Goal: Task Accomplishment & Management: Use online tool/utility

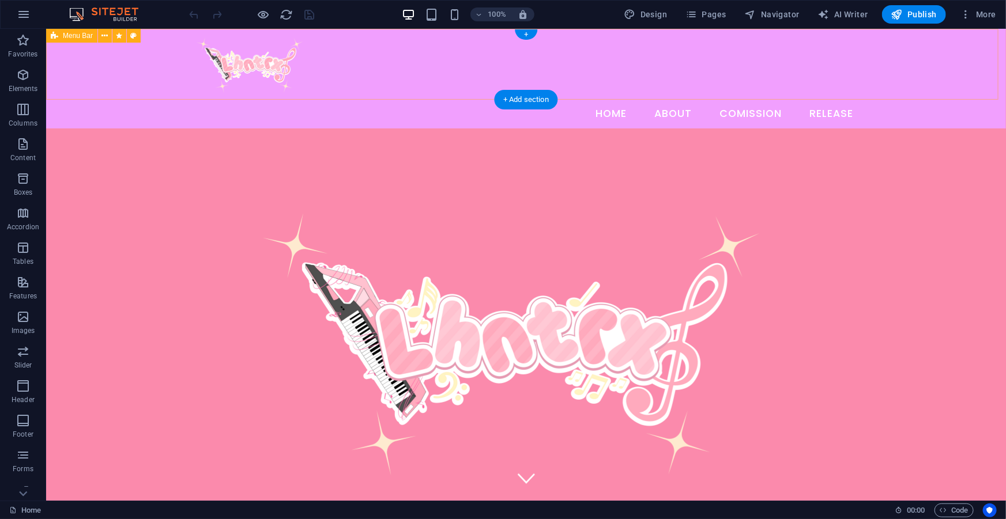
click at [968, 84] on div "Home About Comission Release" at bounding box center [526, 78] width 960 height 100
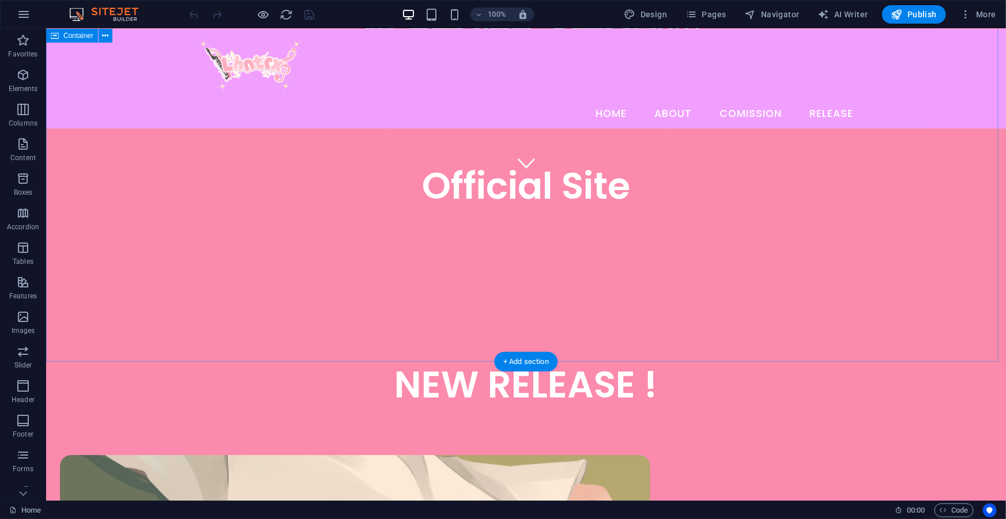
scroll to position [314, 0]
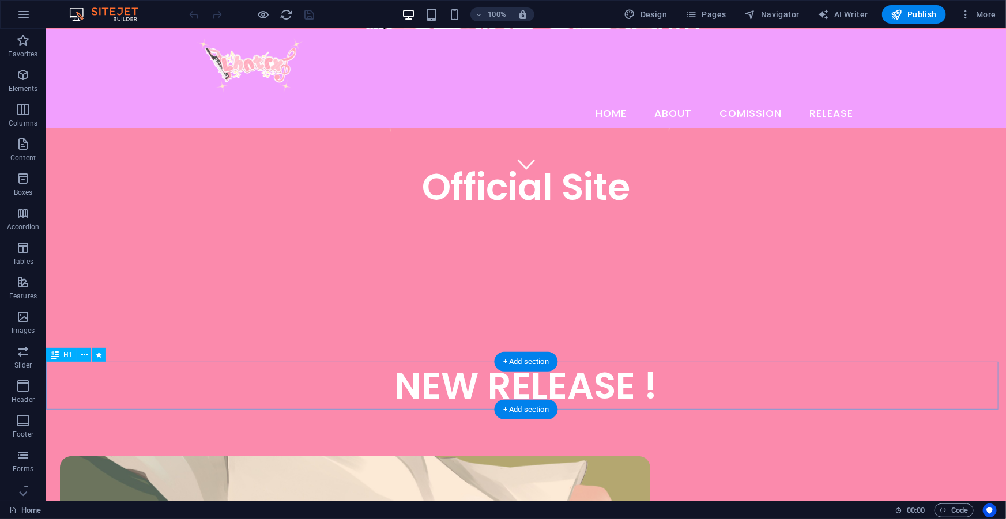
click at [951, 399] on div "NEW RELEASE !" at bounding box center [526, 385] width 960 height 48
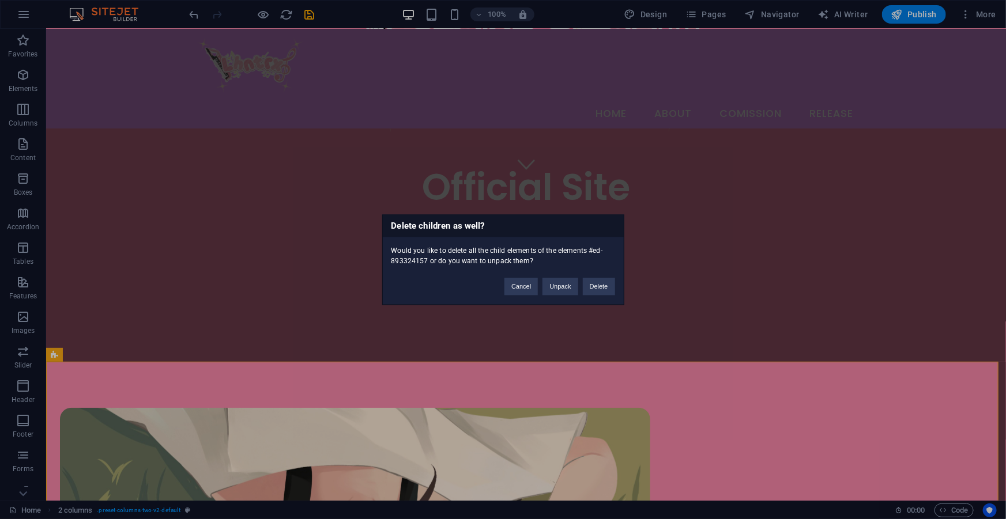
click at [601, 338] on div "Delete children as well? Would you like to delete all the child elements of the…" at bounding box center [503, 259] width 1006 height 519
click at [521, 294] on button "Cancel" at bounding box center [520, 286] width 33 height 17
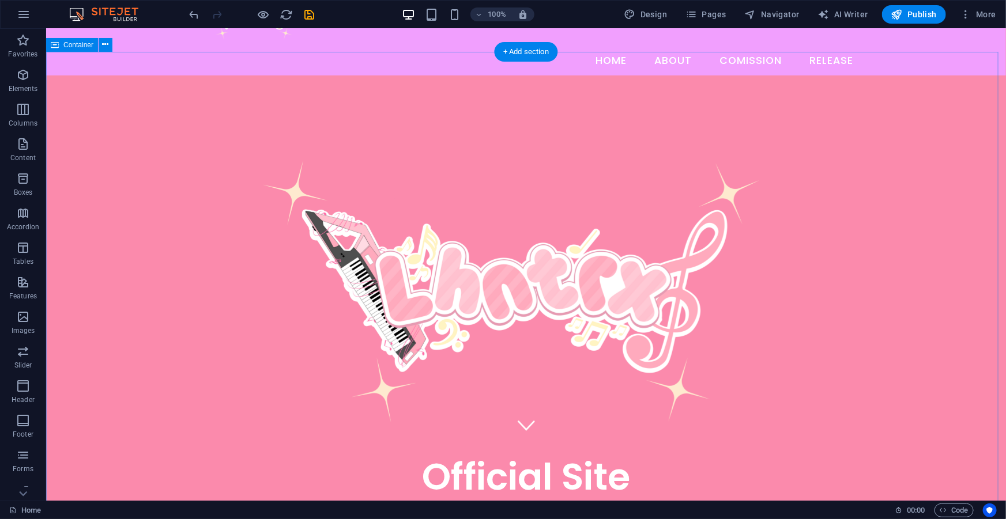
scroll to position [104, 0]
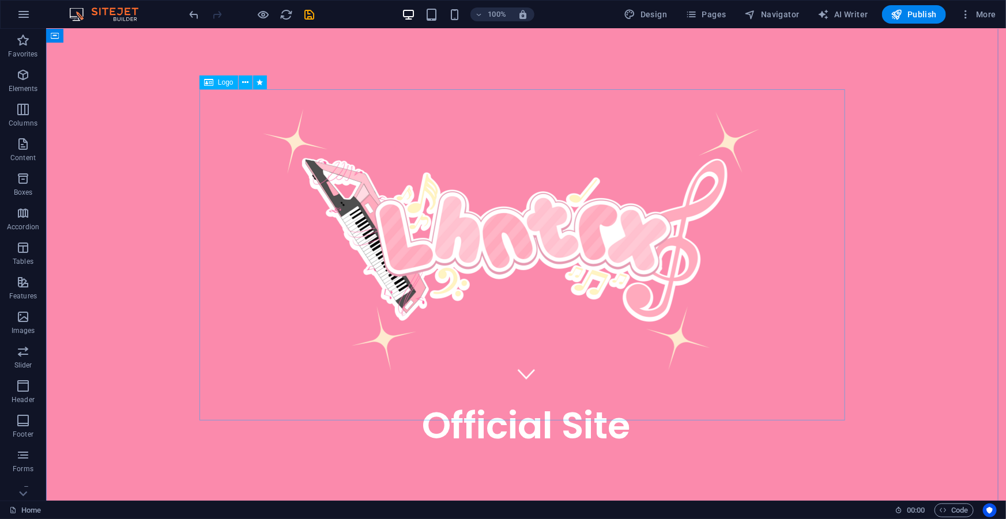
click at [598, 301] on div at bounding box center [526, 235] width 646 height 331
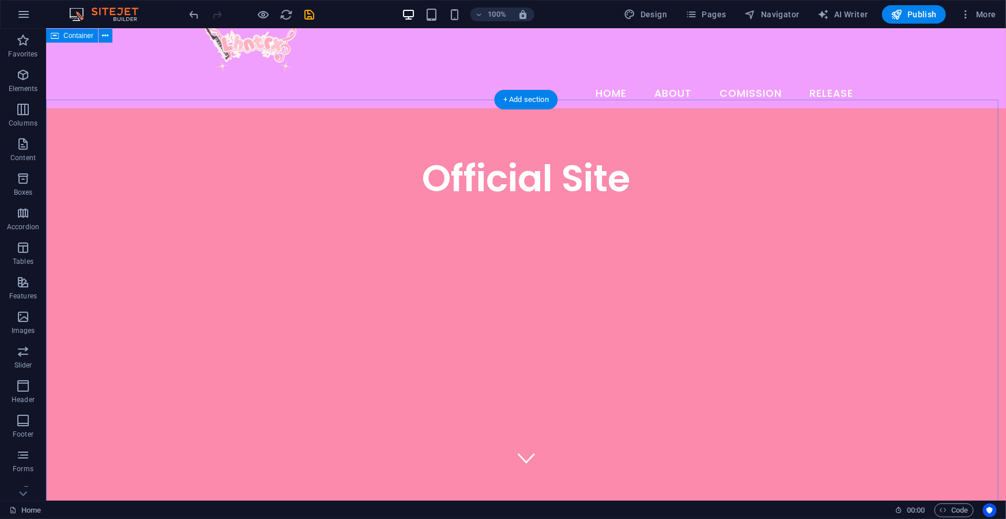
scroll to position [0, 0]
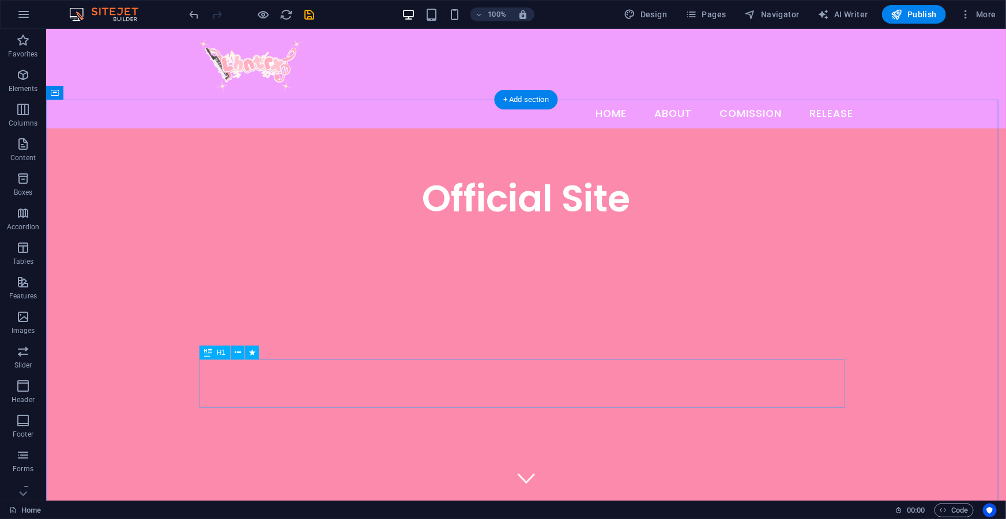
click at [578, 222] on div "Official Site" at bounding box center [526, 198] width 646 height 48
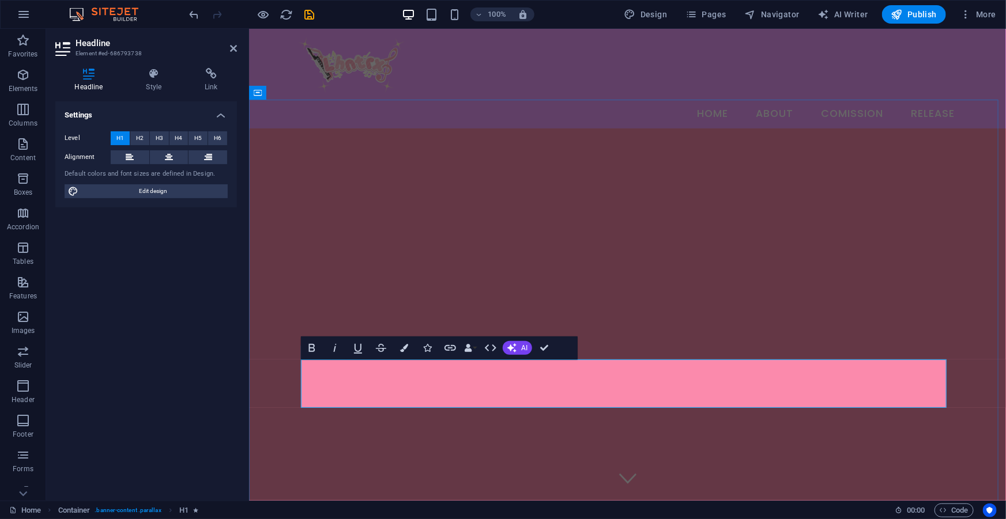
drag, startPoint x: 520, startPoint y: 367, endPoint x: 784, endPoint y: 269, distance: 281.4
click at [784, 269] on div "​" at bounding box center [626, 416] width 757 height 576
select select "px"
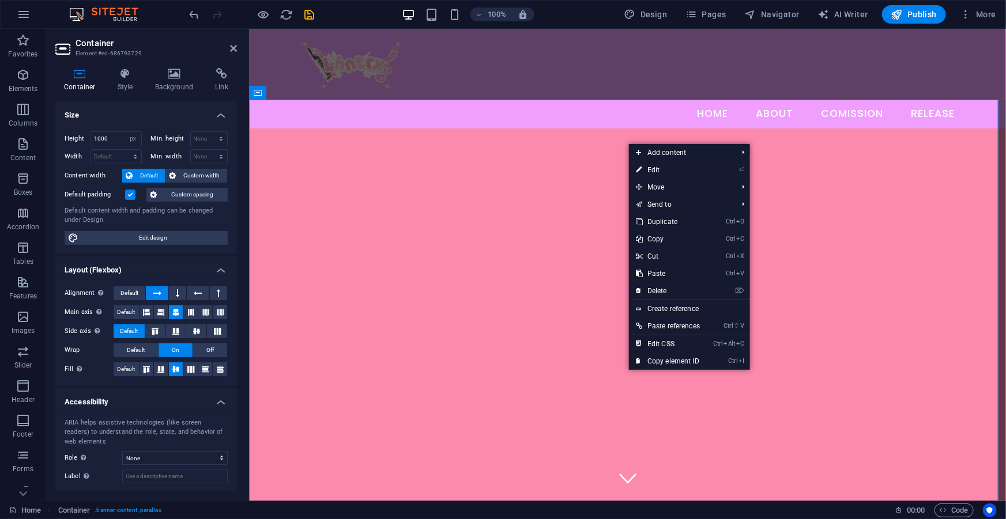
click at [586, 327] on div at bounding box center [626, 416] width 757 height 576
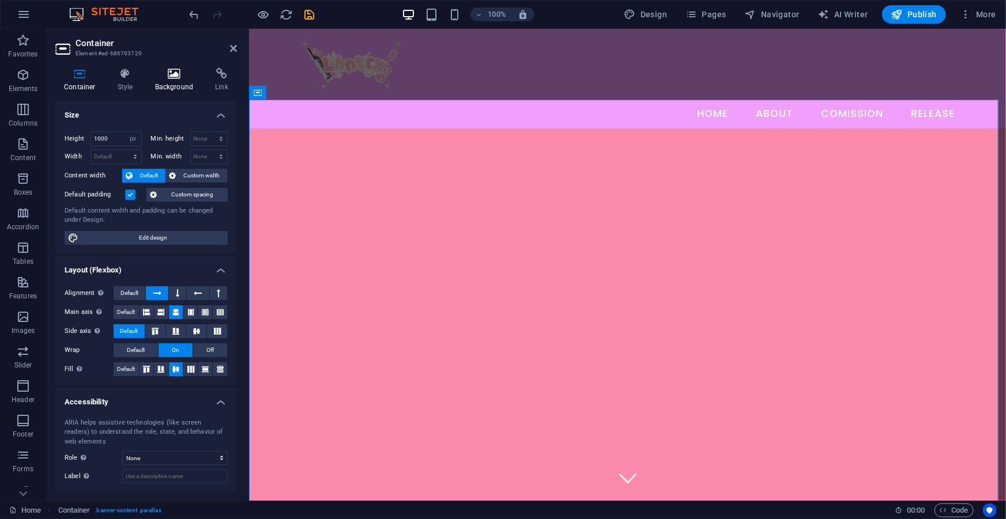
click at [170, 81] on h4 "Background" at bounding box center [176, 80] width 61 height 24
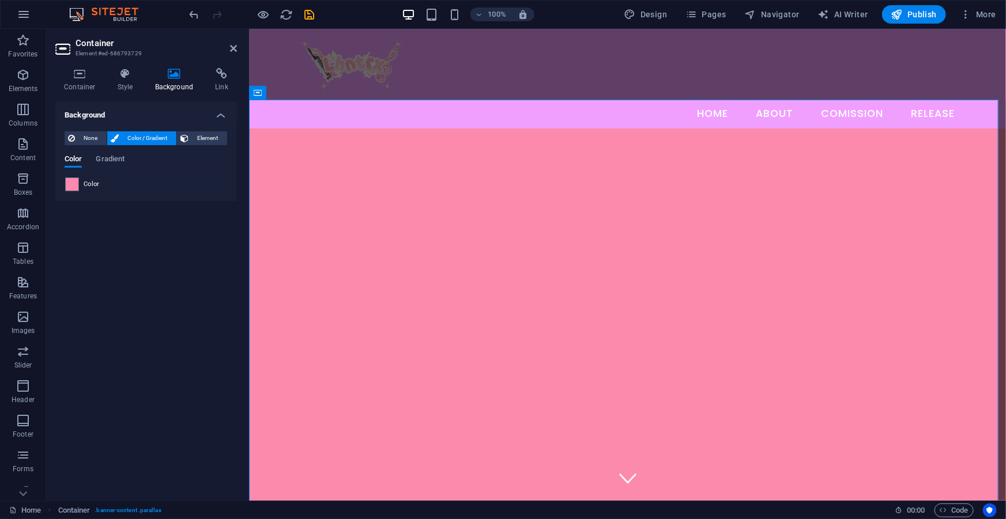
click at [84, 130] on div "None Color / Gradient Element Stretch background to full-width Color overlay Pl…" at bounding box center [146, 161] width 182 height 79
click at [194, 140] on span "Element" at bounding box center [208, 138] width 32 height 14
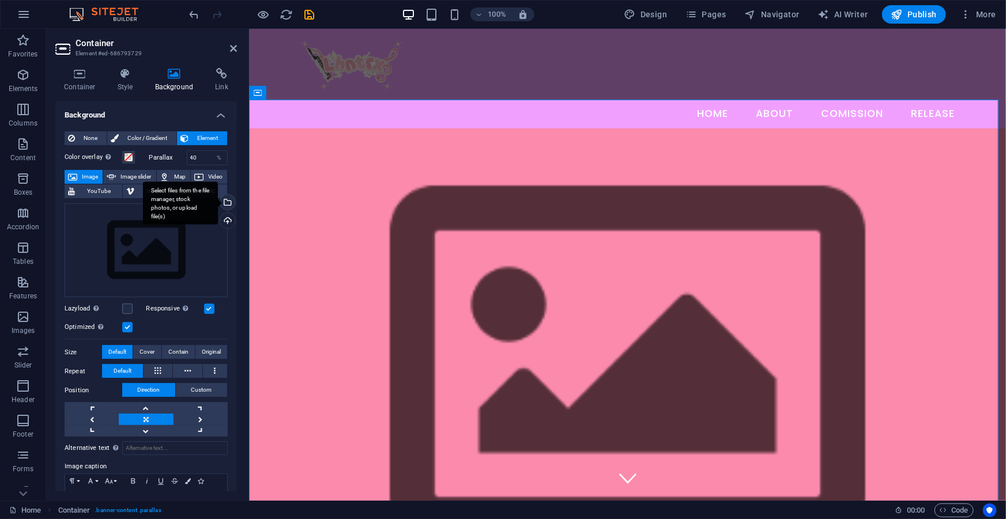
click at [224, 205] on div "Select files from the file manager, stock photos, or upload file(s)" at bounding box center [226, 203] width 17 height 17
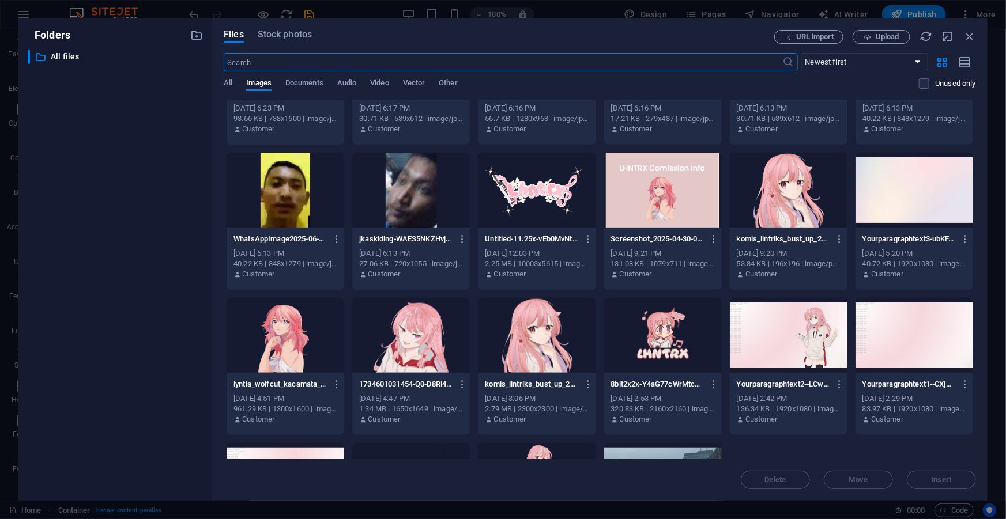
scroll to position [209, 0]
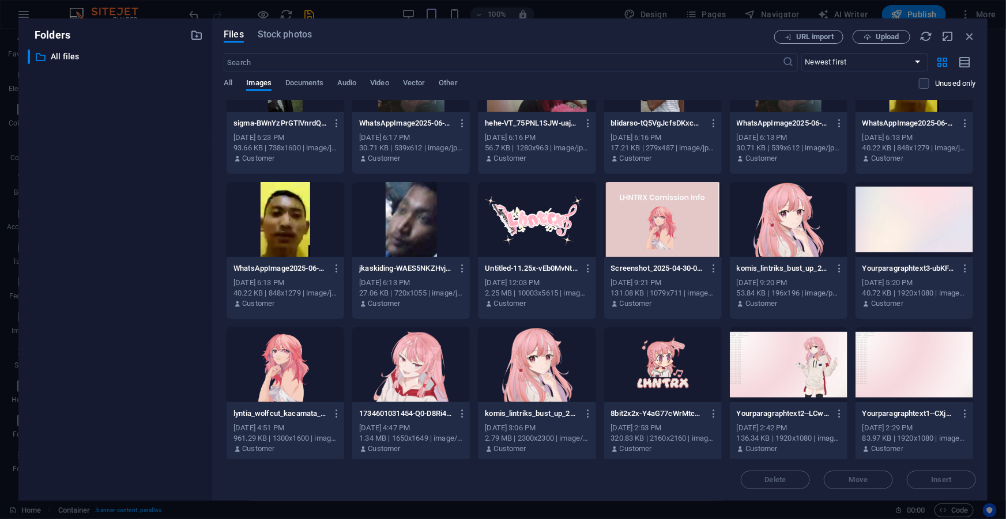
click at [907, 237] on div at bounding box center [914, 219] width 118 height 75
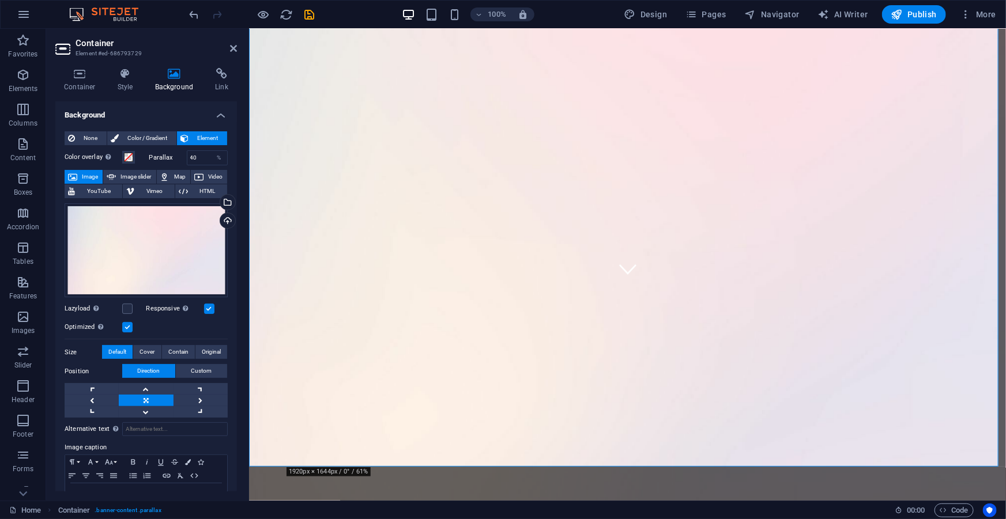
click at [850, 224] on figure at bounding box center [626, 241] width 757 height 535
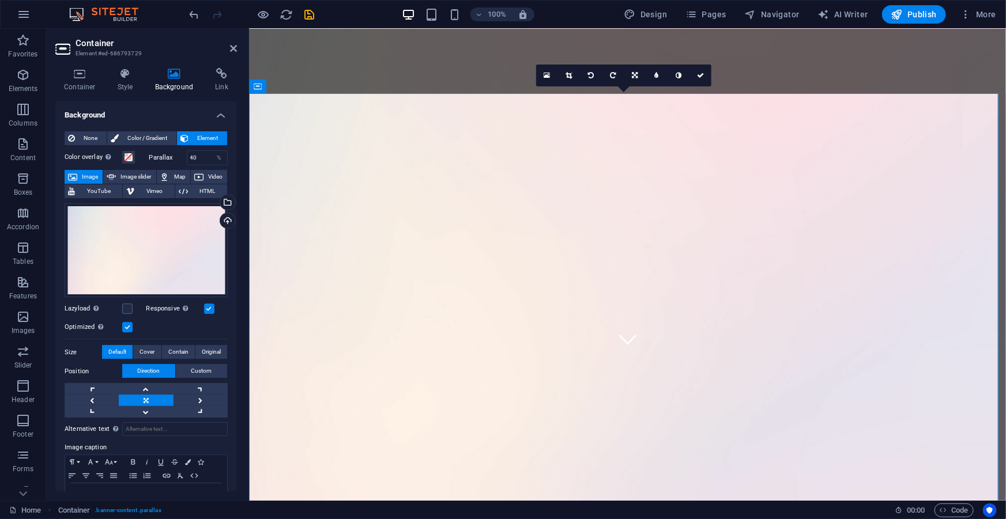
scroll to position [0, 0]
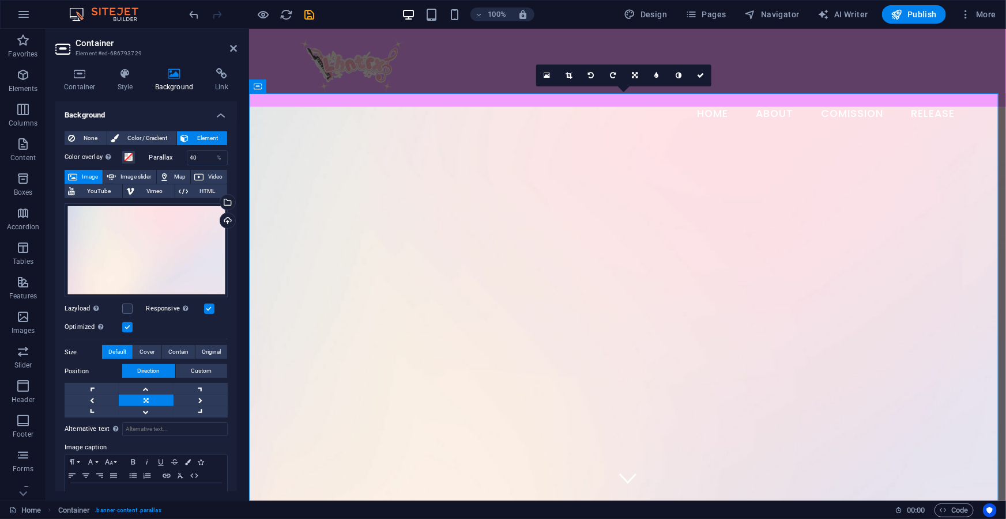
click at [971, 274] on figure at bounding box center [626, 373] width 757 height 535
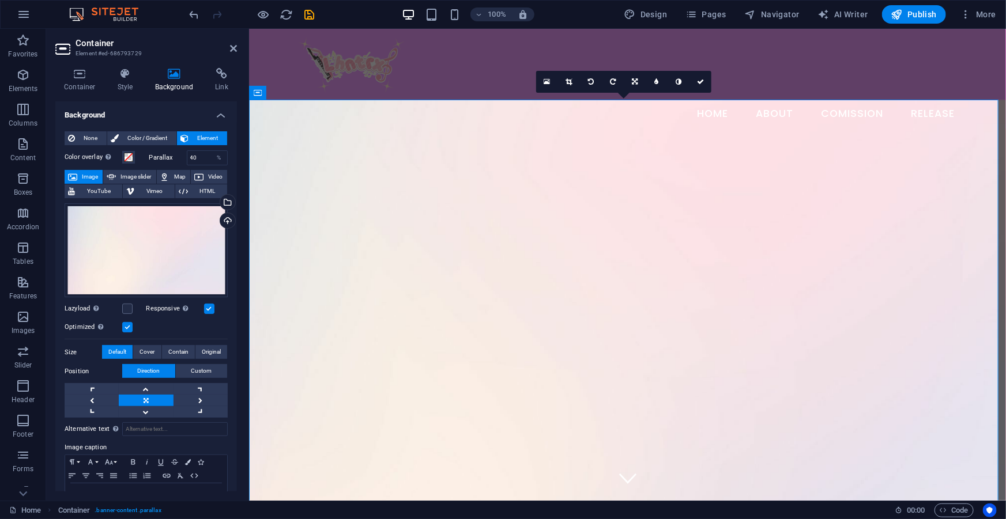
click at [742, 229] on figure at bounding box center [626, 366] width 757 height 535
drag, startPoint x: 243, startPoint y: 52, endPoint x: 235, endPoint y: 50, distance: 8.3
click at [242, 52] on aside "Container Element #ed-686793729 Container Style Background Link Size Height 100…" at bounding box center [147, 265] width 203 height 472
click at [235, 50] on icon at bounding box center [233, 48] width 7 height 9
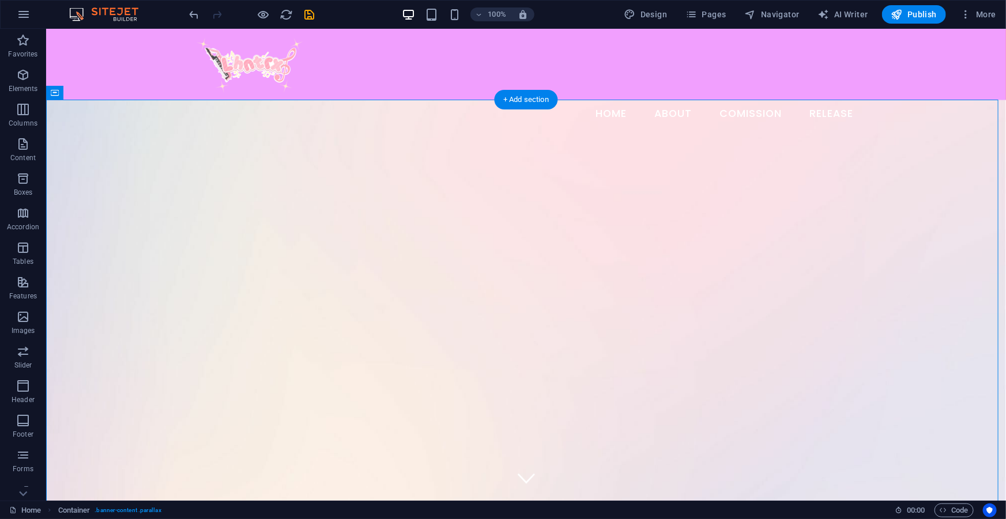
click at [565, 247] on figure at bounding box center [526, 366] width 960 height 535
click at [438, 99] on nav "Home About Comission Release" at bounding box center [525, 113] width 673 height 29
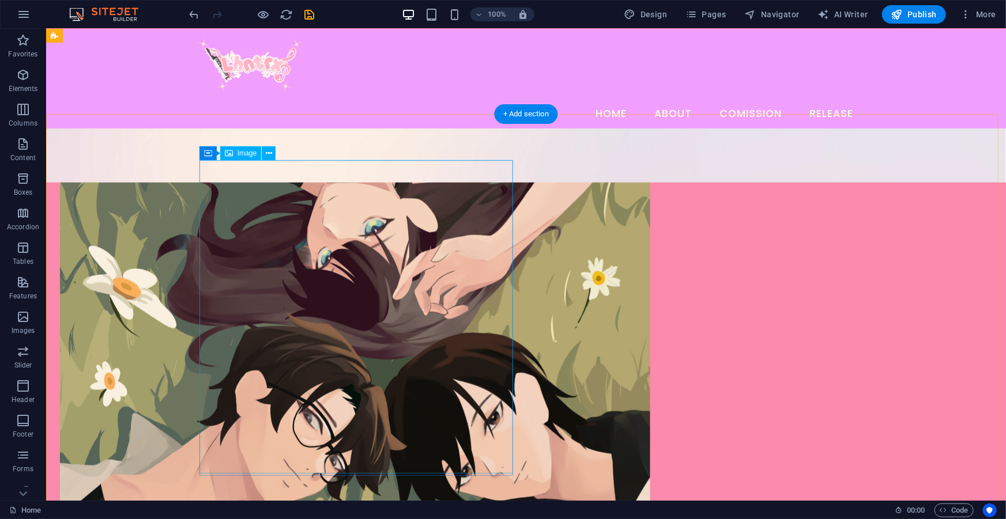
scroll to position [419, 0]
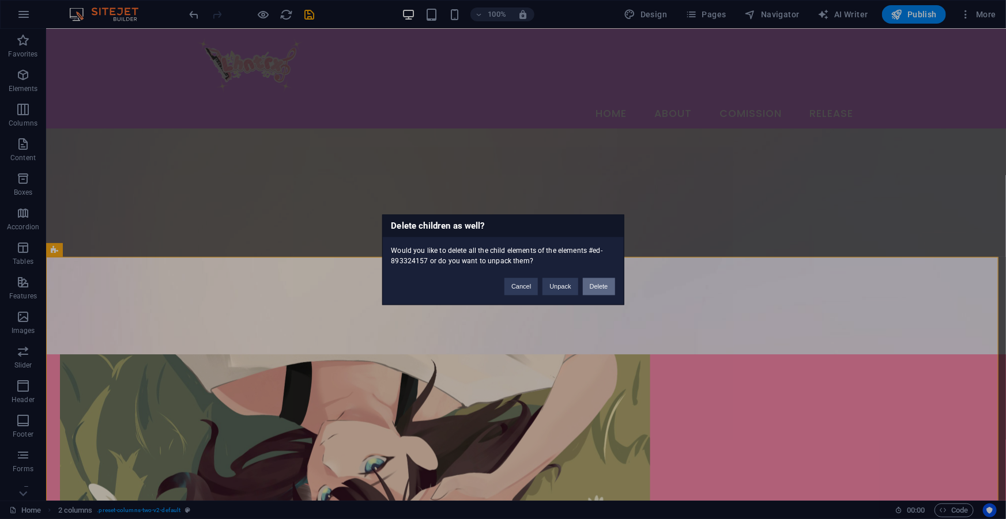
click at [594, 288] on button "Delete" at bounding box center [599, 286] width 32 height 17
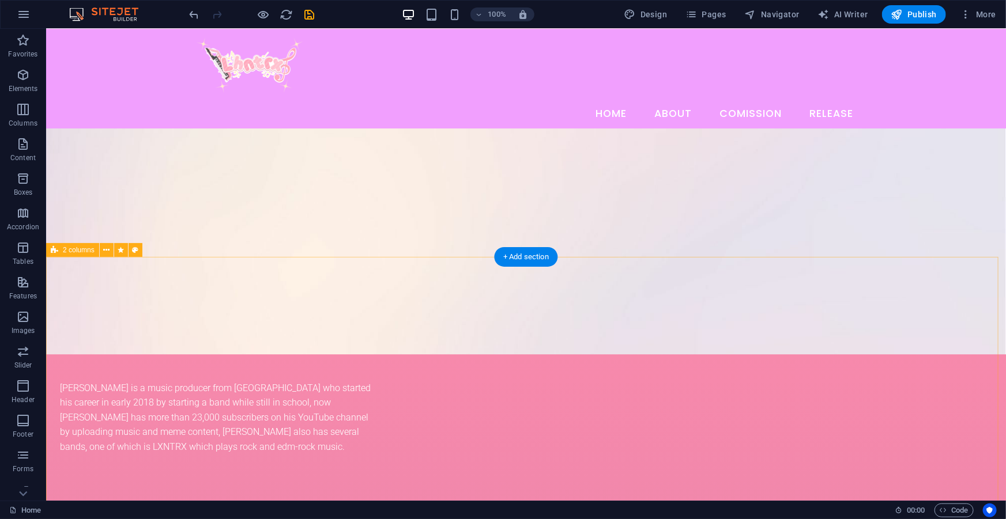
click at [923, 279] on div "ABOUT ME LHNTRX is a music producer from [GEOGRAPHIC_DATA] who started his care…" at bounding box center [526, 430] width 960 height 346
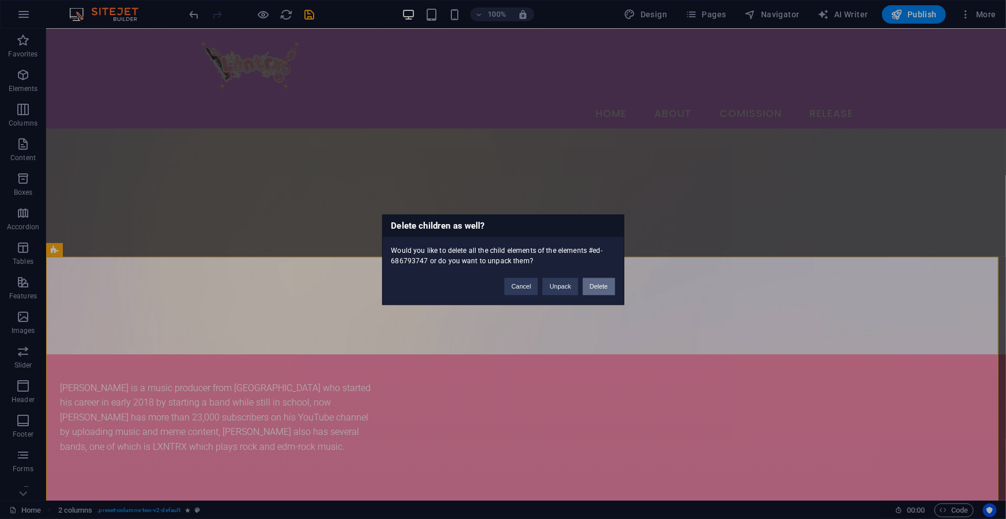
drag, startPoint x: 594, startPoint y: 285, endPoint x: 549, endPoint y: 256, distance: 53.7
click at [594, 285] on button "Delete" at bounding box center [599, 286] width 32 height 17
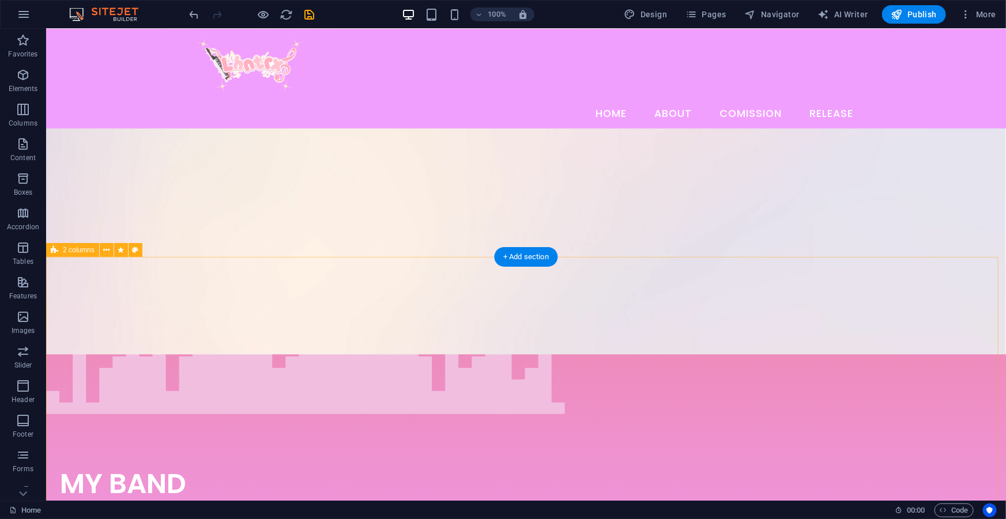
click at [954, 278] on div "MY BAND LHNTRX has a band version called LXNTRX which plays in the field of roc…" at bounding box center [526, 487] width 960 height 461
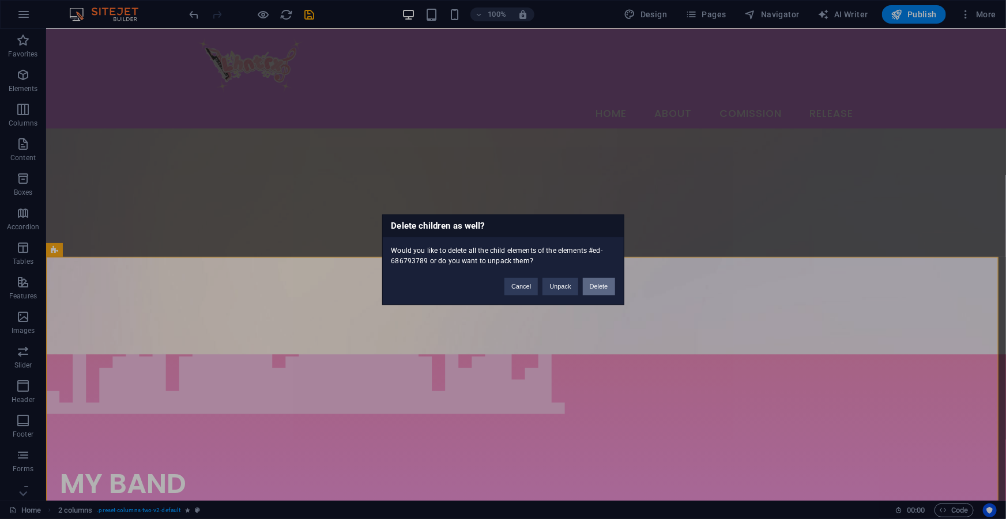
click at [598, 281] on button "Delete" at bounding box center [599, 286] width 32 height 17
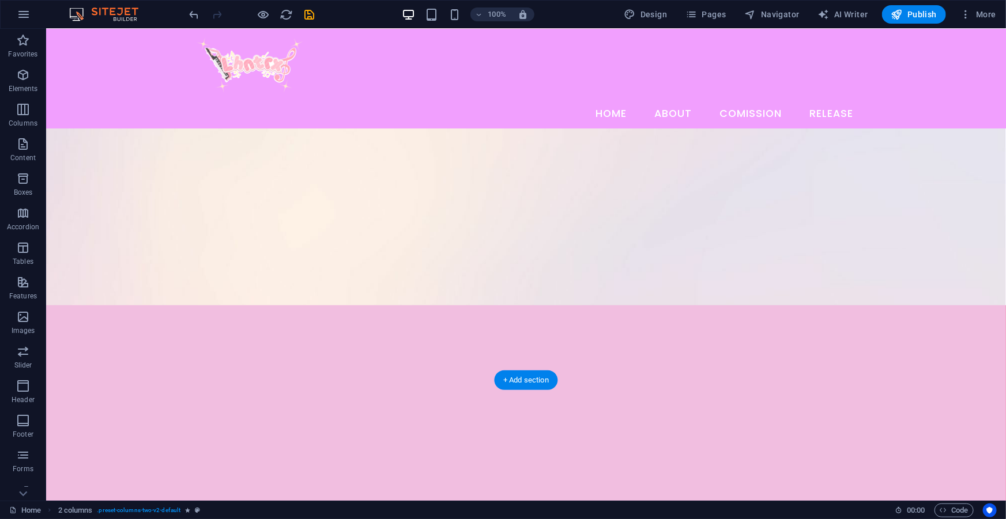
scroll to position [296, 0]
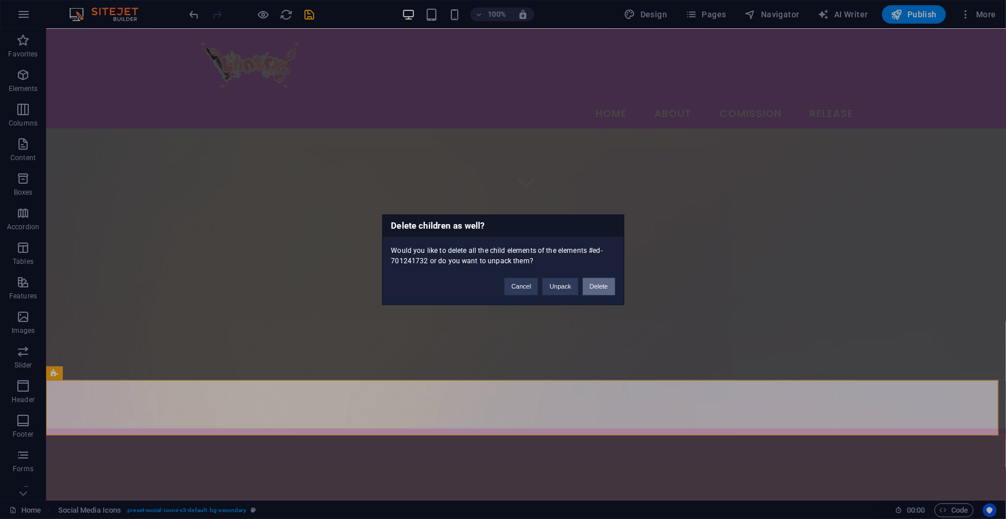
drag, startPoint x: 603, startPoint y: 293, endPoint x: 559, endPoint y: 263, distance: 53.2
click at [603, 293] on button "Delete" at bounding box center [599, 286] width 32 height 17
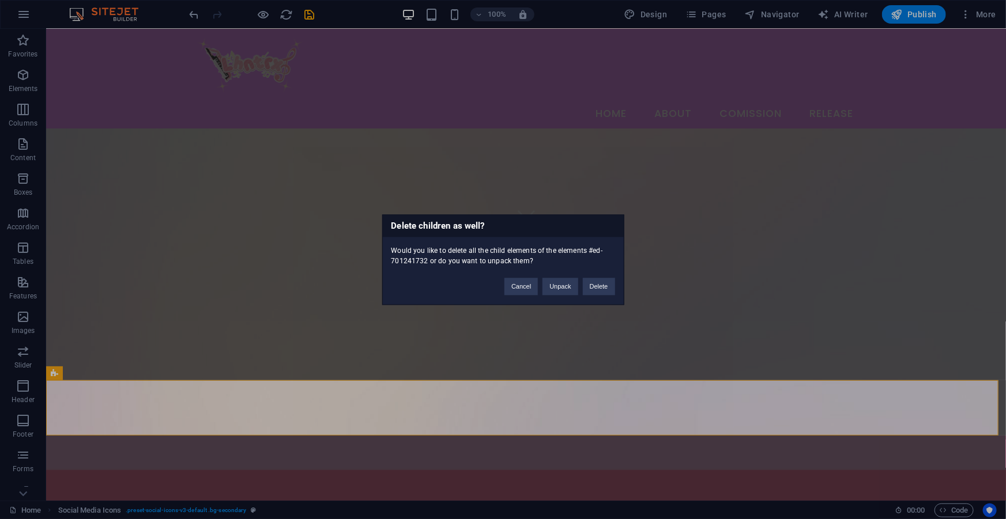
scroll to position [233, 0]
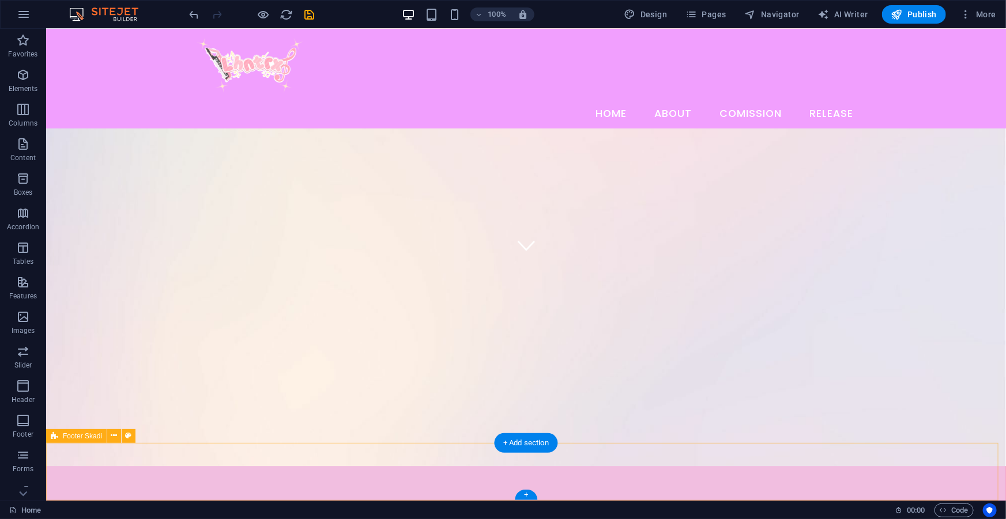
click at [586, 472] on div at bounding box center [526, 472] width 960 height 58
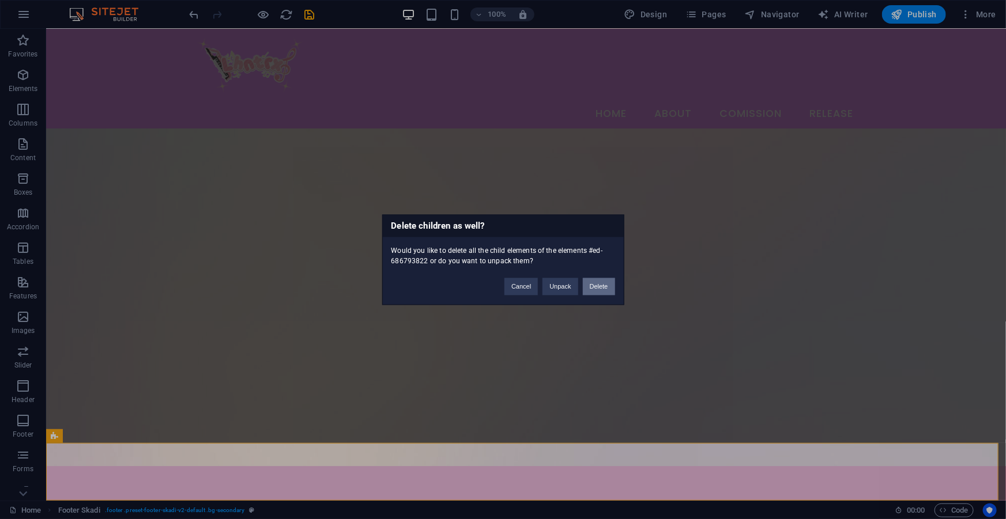
drag, startPoint x: 596, startPoint y: 294, endPoint x: 672, endPoint y: 277, distance: 77.5
click at [596, 294] on button "Delete" at bounding box center [599, 286] width 32 height 17
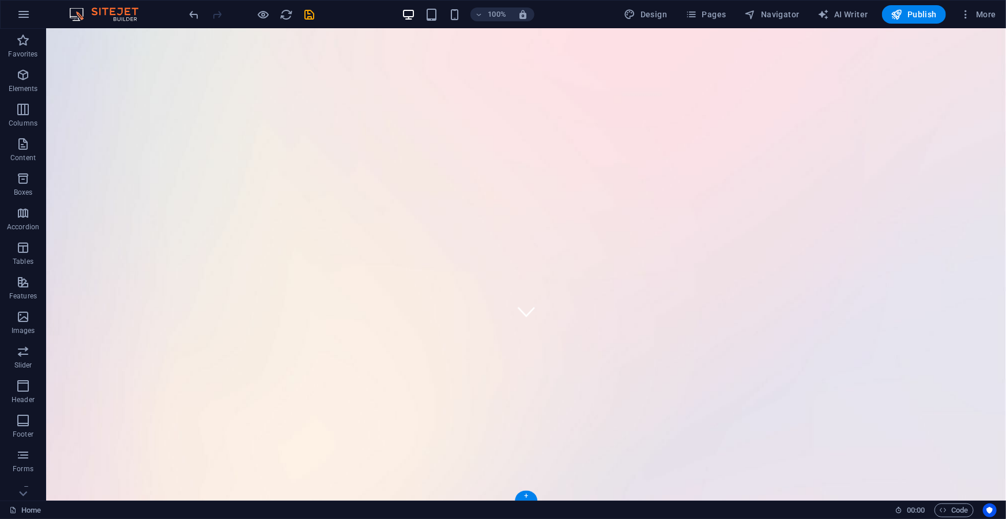
scroll to position [175, 0]
click at [589, 231] on figure at bounding box center [526, 261] width 960 height 535
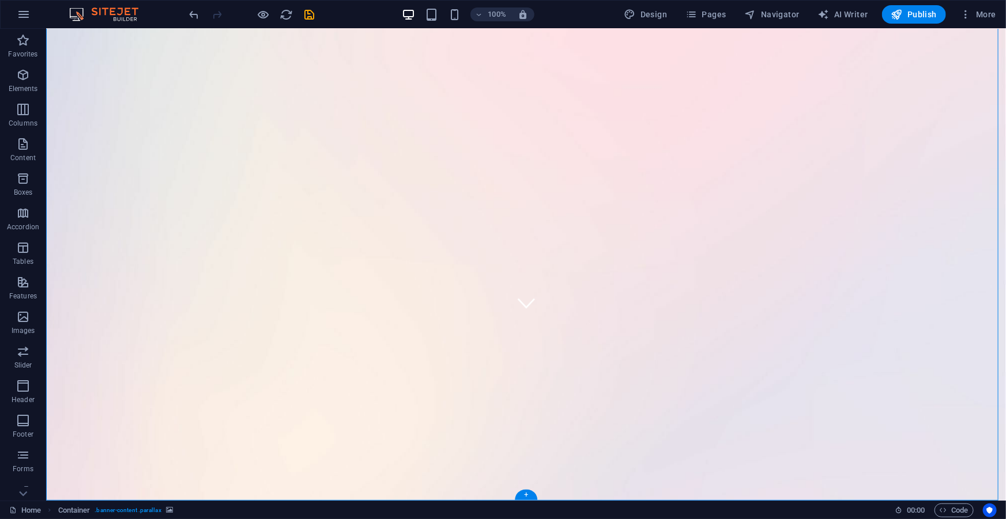
click at [503, 245] on figure at bounding box center [526, 261] width 960 height 535
click at [17, 92] on p "Elements" at bounding box center [23, 88] width 29 height 9
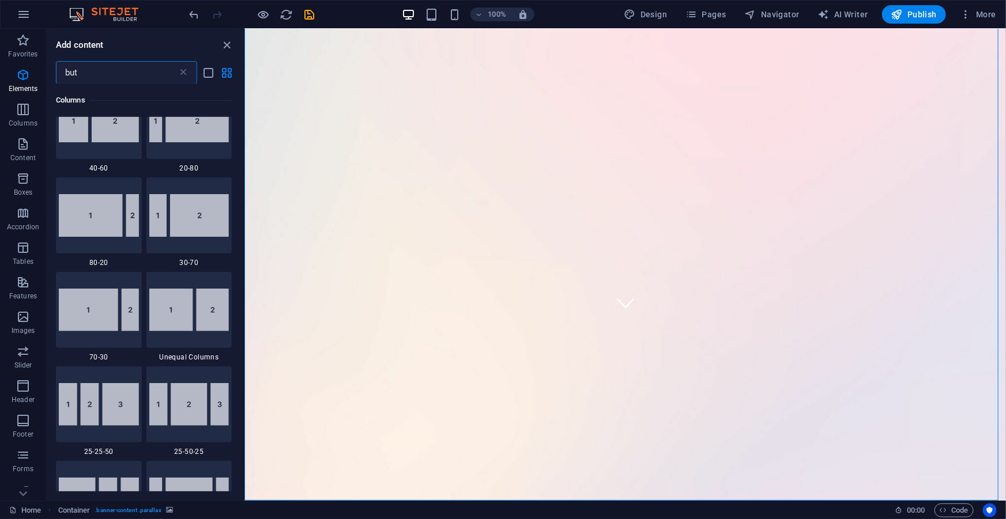
scroll to position [0, 0]
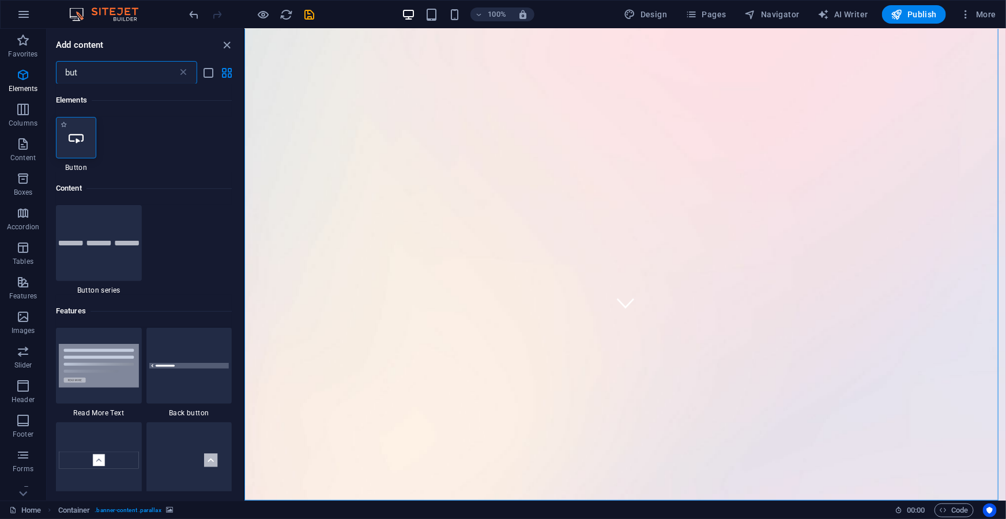
type input "but"
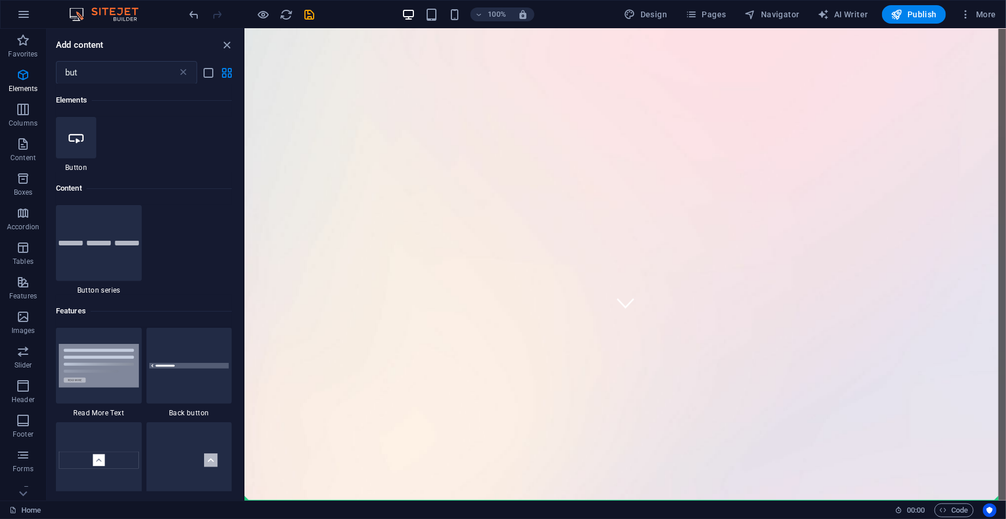
scroll to position [203, 0]
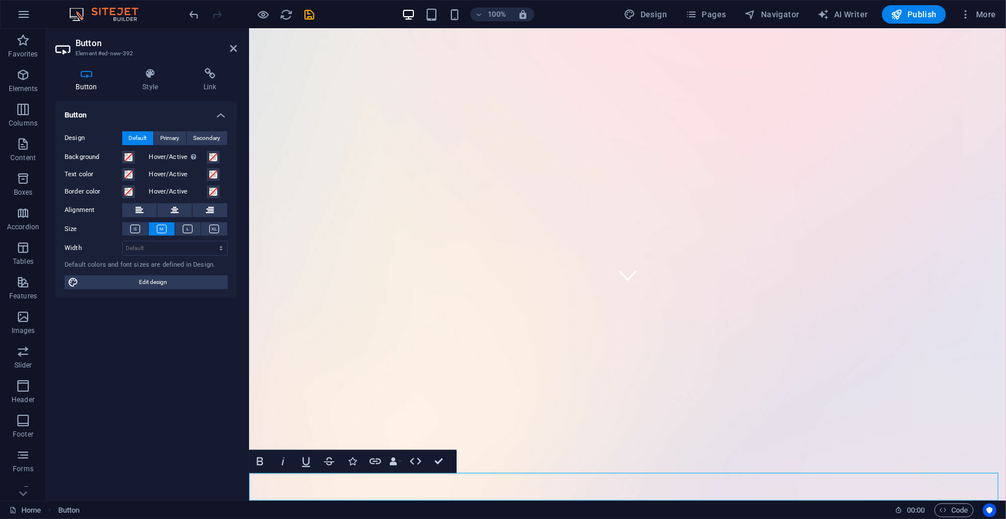
click at [363, 501] on link "Button label" at bounding box center [310, 515] width 124 height 28
drag, startPoint x: 360, startPoint y: 485, endPoint x: 636, endPoint y: 187, distance: 407.1
click at [636, 187] on div "Home About Comission Release Button label" at bounding box center [626, 177] width 757 height 704
drag, startPoint x: 360, startPoint y: 488, endPoint x: 620, endPoint y: 188, distance: 396.4
click at [620, 188] on div "Home About Comission Release Button label" at bounding box center [626, 177] width 757 height 704
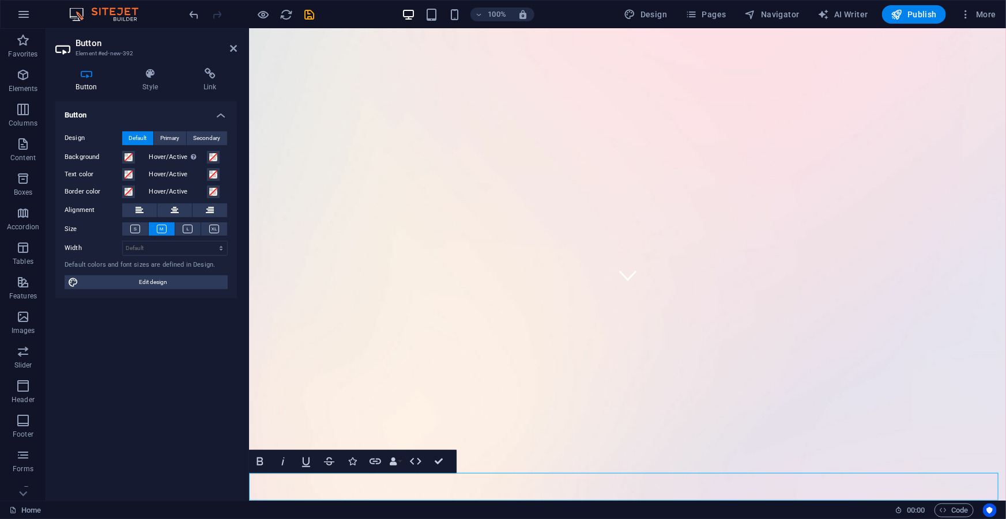
drag, startPoint x: 351, startPoint y: 488, endPoint x: 513, endPoint y: 462, distance: 164.0
click at [513, 462] on div "Home About Comission Release Button label" at bounding box center [626, 177] width 757 height 704
click at [514, 501] on div "Button label" at bounding box center [626, 515] width 757 height 28
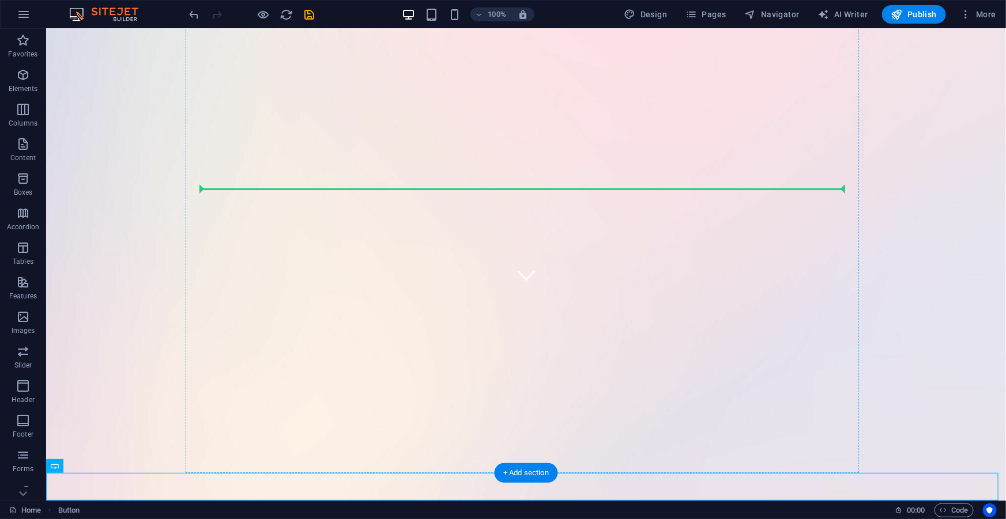
drag, startPoint x: 144, startPoint y: 486, endPoint x: 521, endPoint y: 184, distance: 483.9
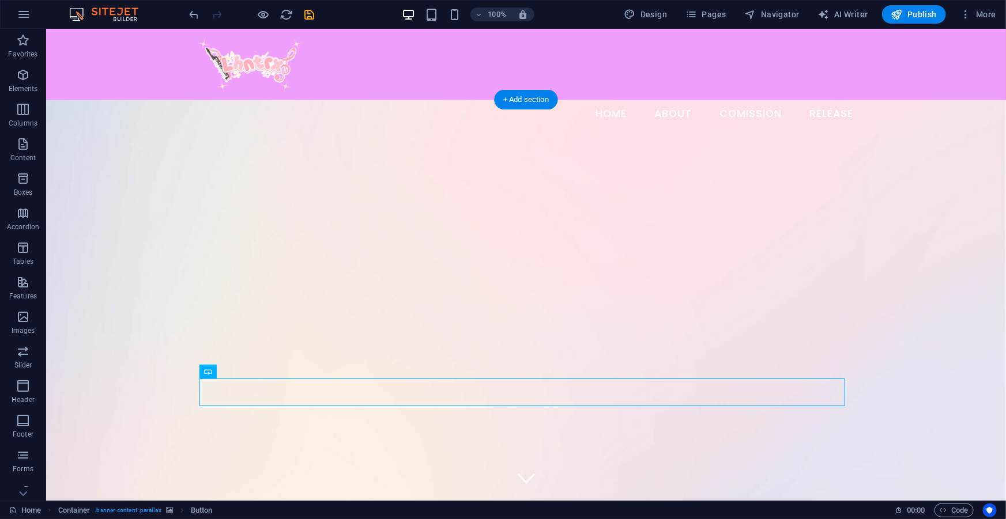
scroll to position [104, 0]
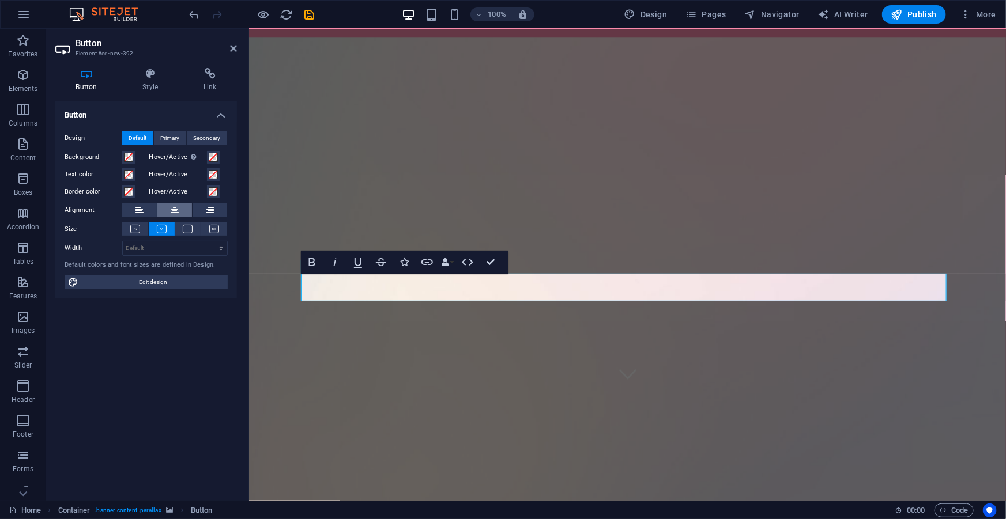
click at [182, 213] on button at bounding box center [174, 210] width 35 height 14
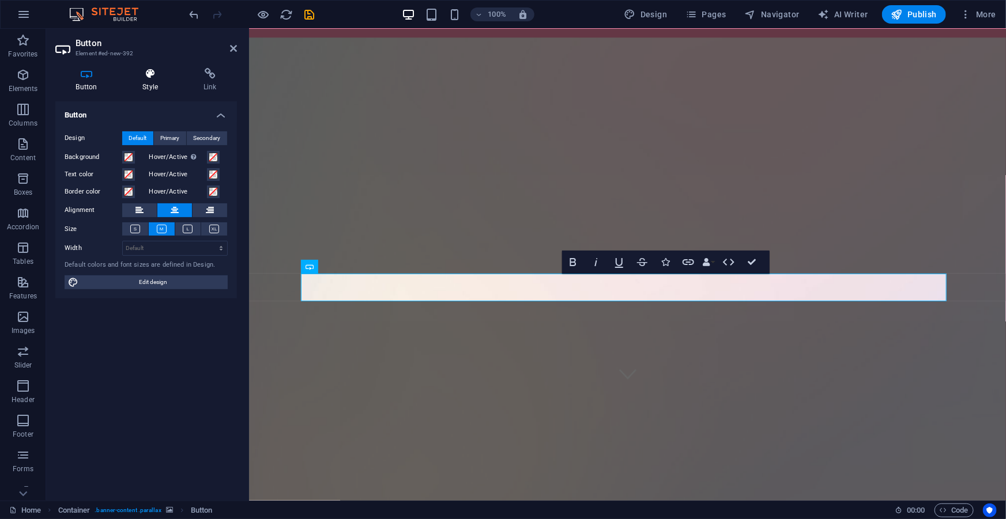
click at [147, 70] on icon at bounding box center [150, 74] width 56 height 12
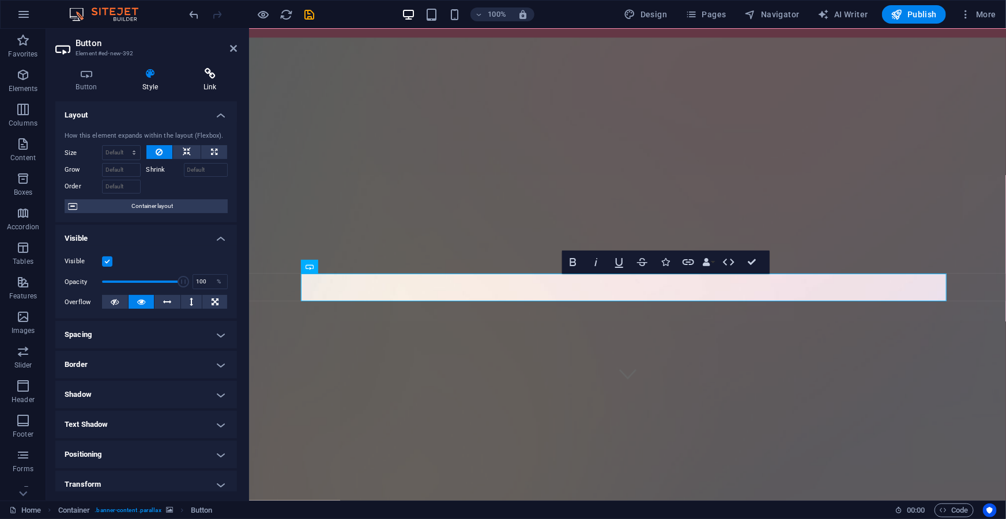
click at [213, 78] on icon at bounding box center [210, 74] width 54 height 12
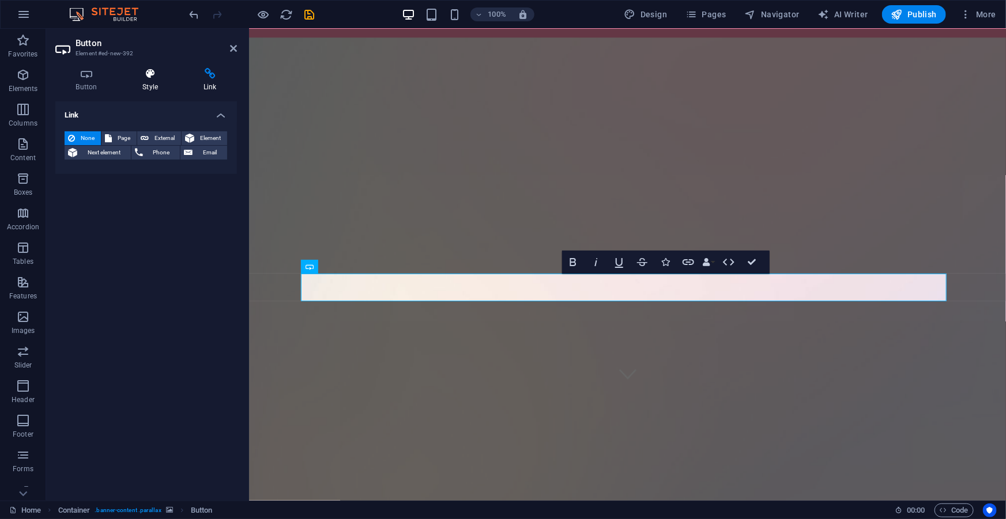
click at [159, 84] on h4 "Style" at bounding box center [152, 80] width 61 height 24
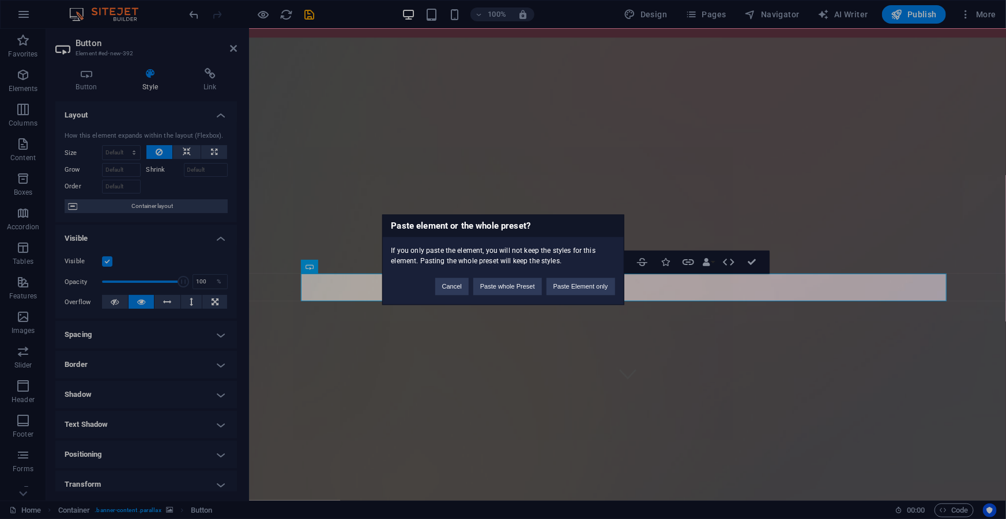
click at [651, 287] on div "Paste element or the whole preset? If you only paste the element, you will not …" at bounding box center [503, 259] width 1006 height 519
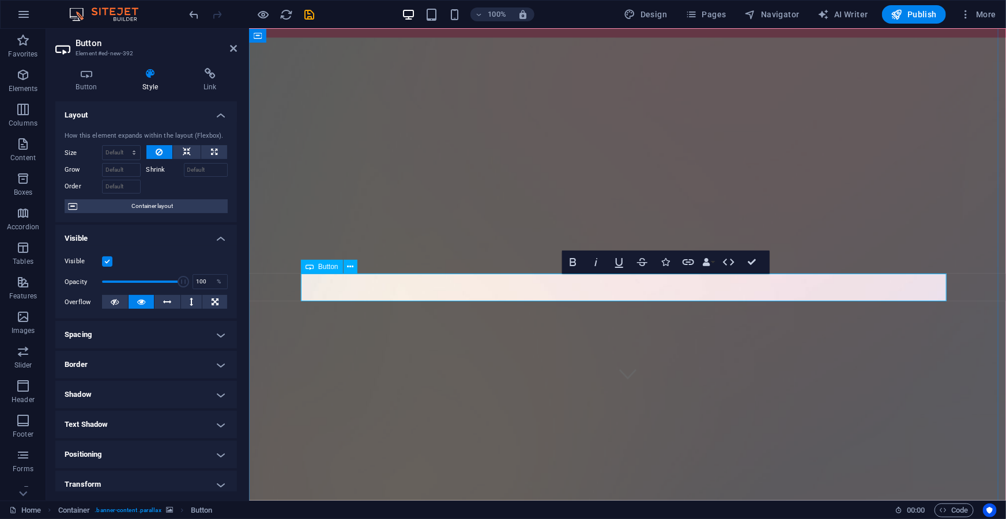
drag, startPoint x: 665, startPoint y: 287, endPoint x: 587, endPoint y: 288, distance: 77.8
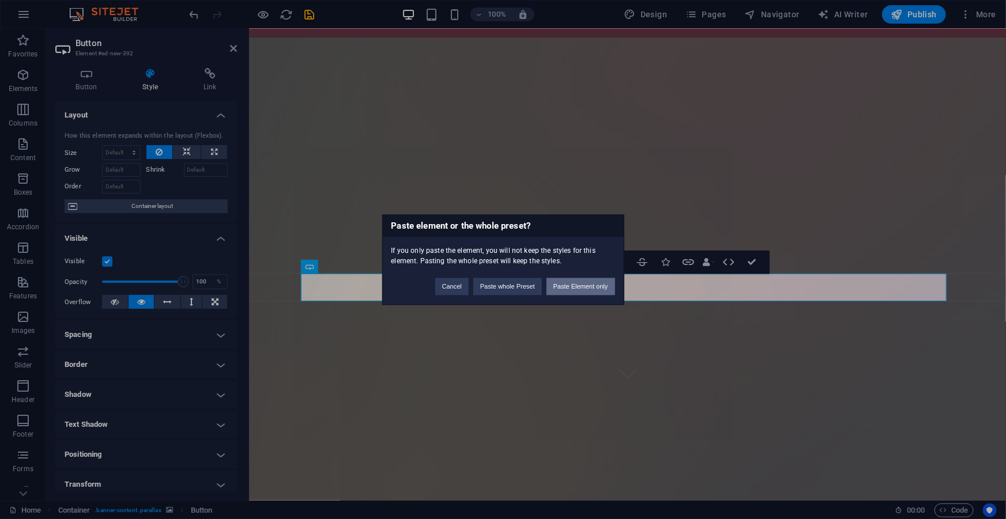
scroll to position [0, 4]
click at [646, 318] on div "Paste element or the whole preset? If you only paste the element, you will not …" at bounding box center [503, 259] width 1006 height 519
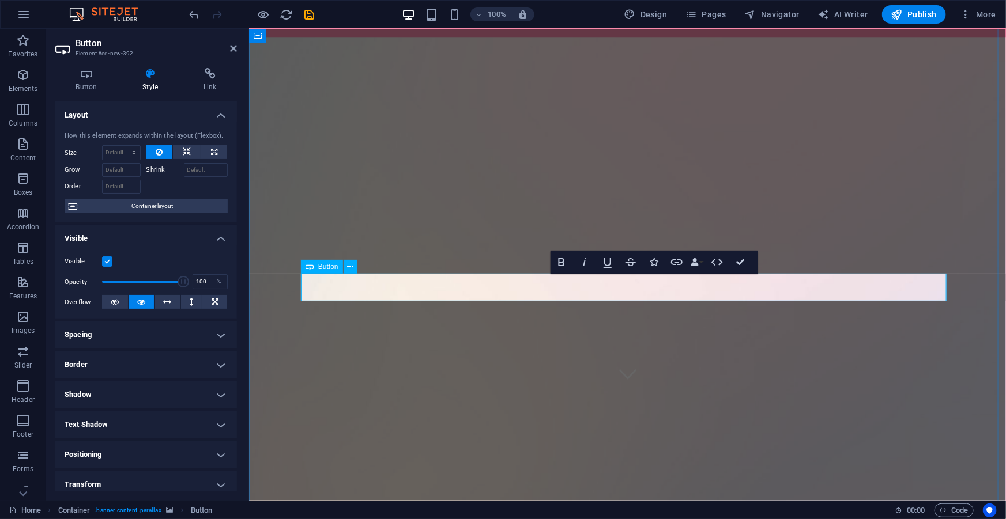
click at [126, 146] on select "Default auto px % 1/1 1/2 1/3 1/4 1/5 1/6 1/7 1/8 1/9 1/10" at bounding box center [121, 153] width 37 height 14
select select "%"
click at [122, 146] on select "Default auto px % 1/1 1/2 1/3 1/4 1/5 1/6 1/7 1/8 1/9 1/10" at bounding box center [121, 153] width 37 height 14
type input "100"
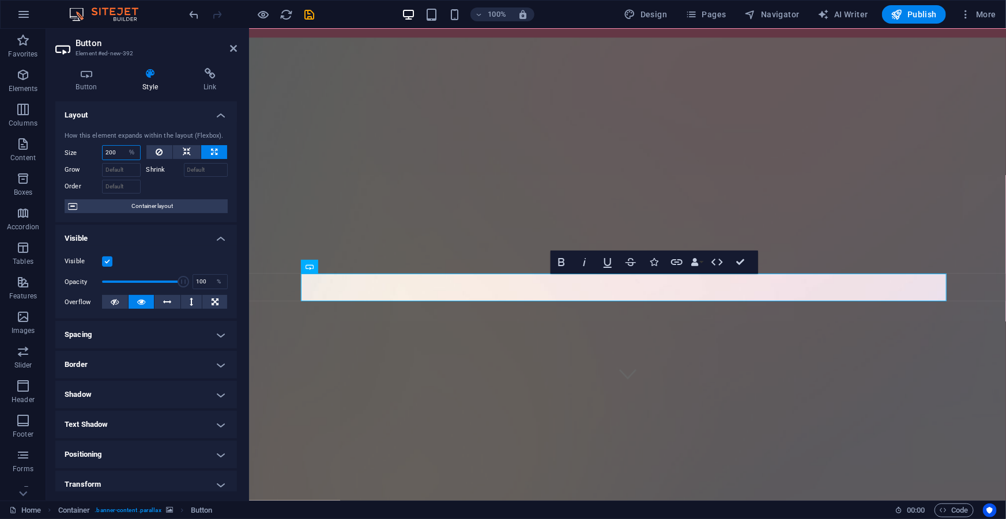
type input "200"
click at [121, 164] on input "Grow" at bounding box center [121, 170] width 39 height 14
type input "200"
click at [131, 190] on input "Order" at bounding box center [121, 187] width 39 height 14
type input "200"
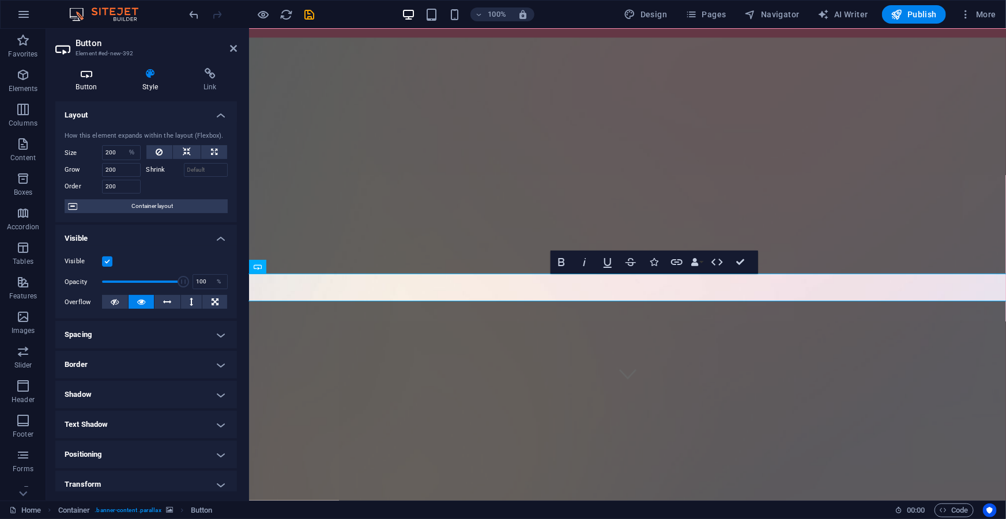
click at [86, 80] on h4 "Button" at bounding box center [88, 80] width 67 height 24
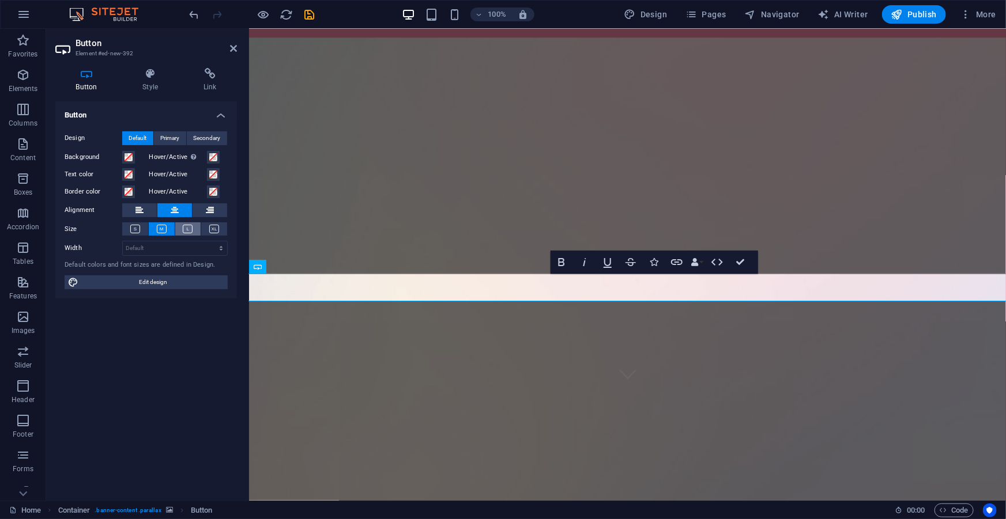
click at [190, 227] on icon at bounding box center [188, 229] width 10 height 9
click at [213, 227] on icon at bounding box center [214, 229] width 10 height 9
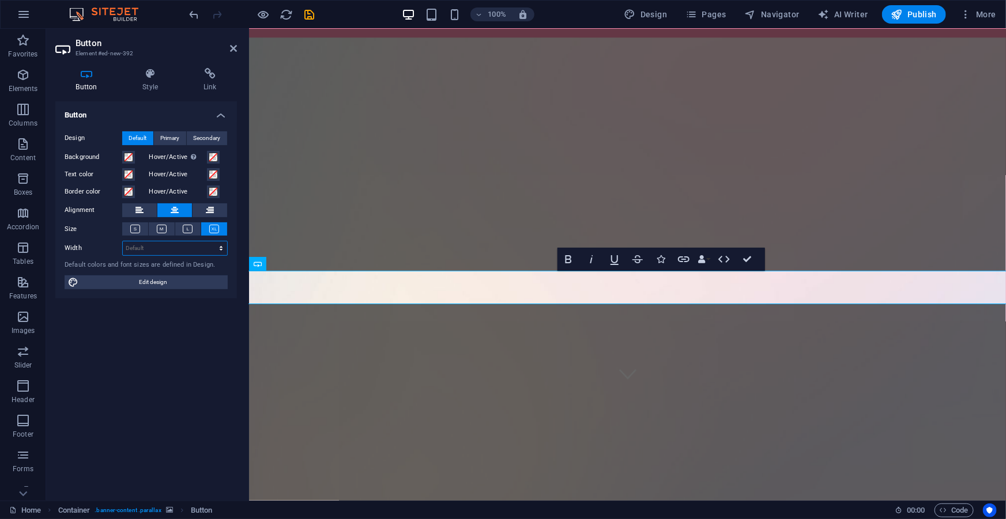
click at [176, 244] on select "Default px rem % em vh vw" at bounding box center [175, 249] width 104 height 14
select select "%"
click at [211, 242] on select "Default px rem % em vh vw" at bounding box center [175, 249] width 104 height 14
type input "10.26"
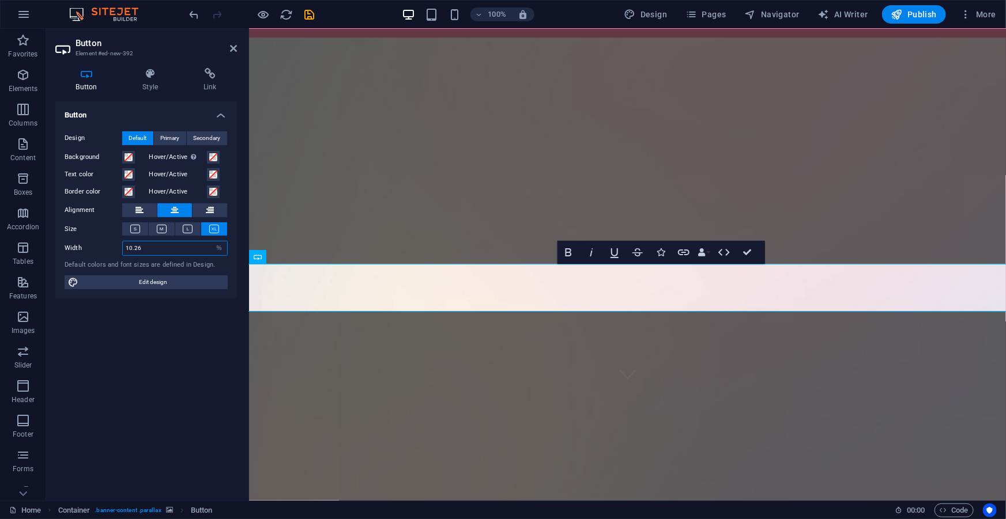
click at [157, 248] on input "10.26" at bounding box center [175, 249] width 104 height 14
click at [218, 242] on select "Default px rem % em vh vw" at bounding box center [219, 249] width 16 height 14
select select "default"
click at [211, 242] on select "Default px rem % em vh vw" at bounding box center [219, 249] width 16 height 14
select select "DISABLED_OPTION_VALUE"
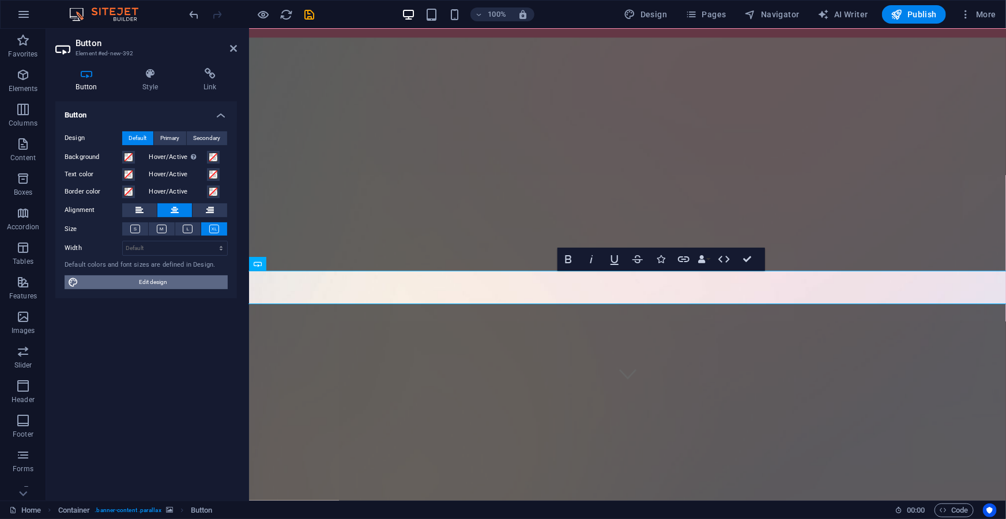
click at [212, 282] on span "Edit design" at bounding box center [153, 283] width 142 height 14
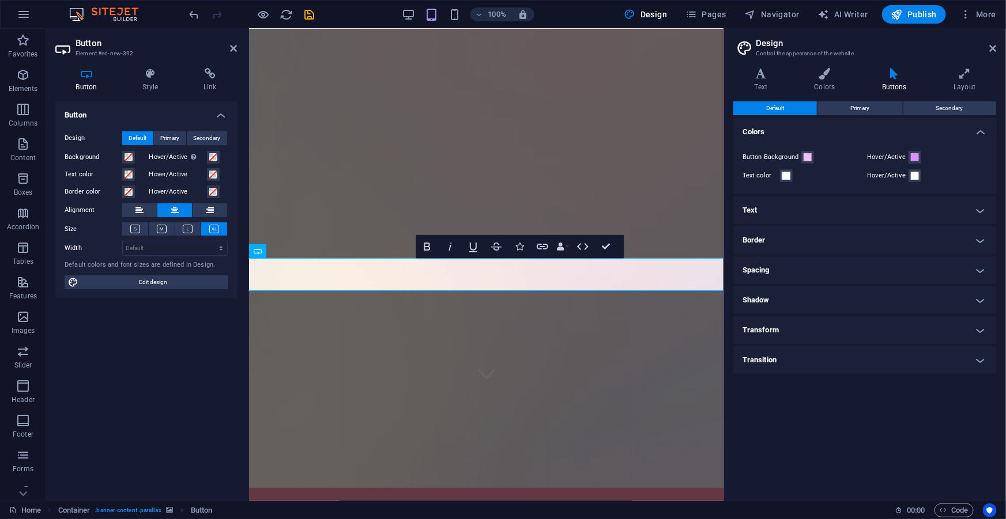
scroll to position [77, 0]
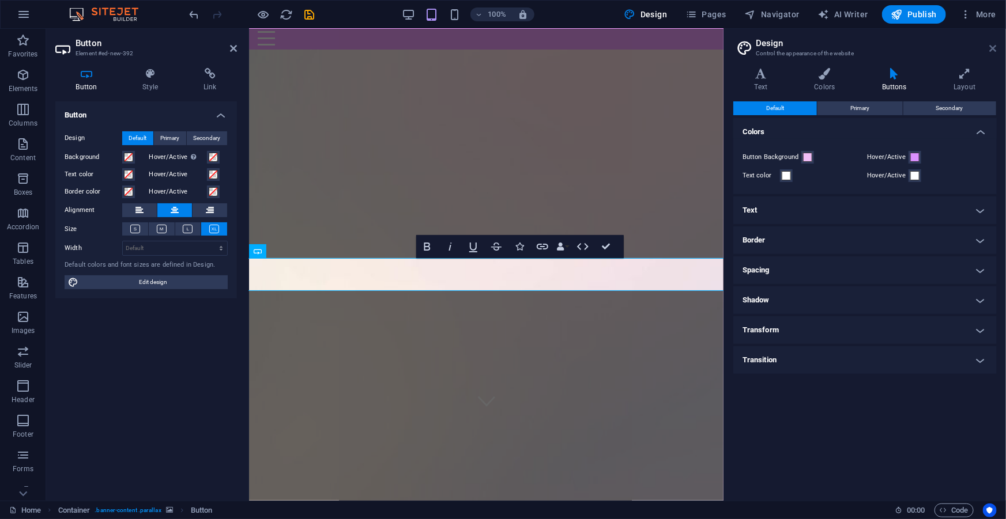
click at [995, 52] on icon at bounding box center [993, 48] width 7 height 9
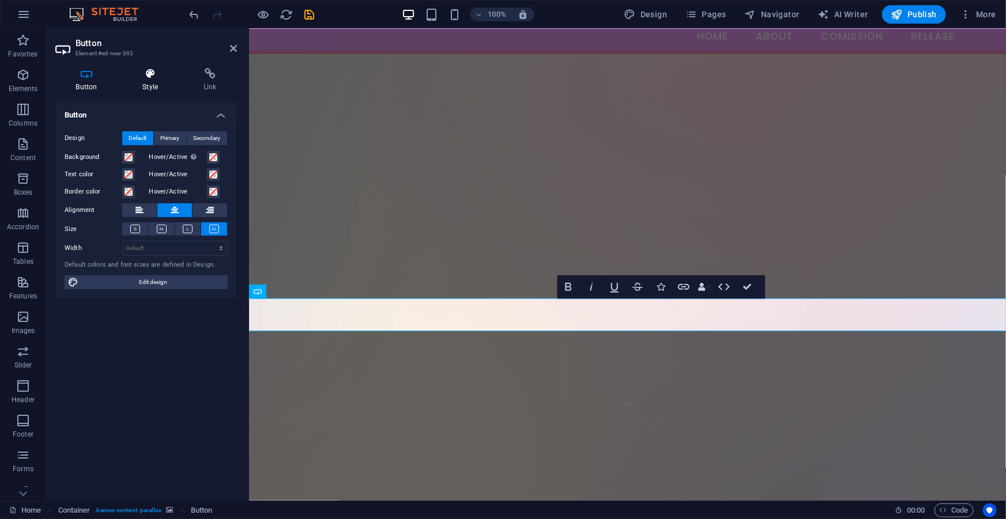
click at [161, 79] on icon at bounding box center [150, 74] width 56 height 12
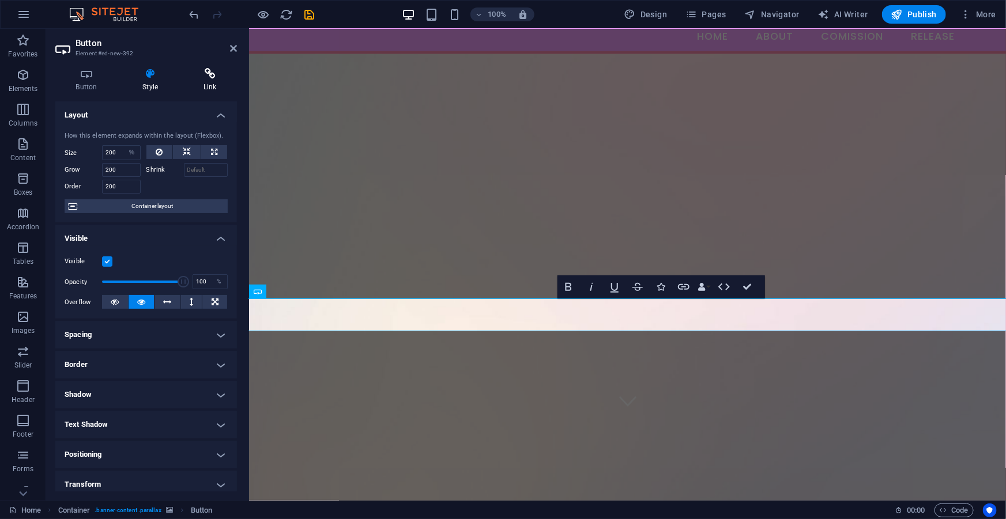
click at [213, 80] on h4 "Link" at bounding box center [210, 80] width 54 height 24
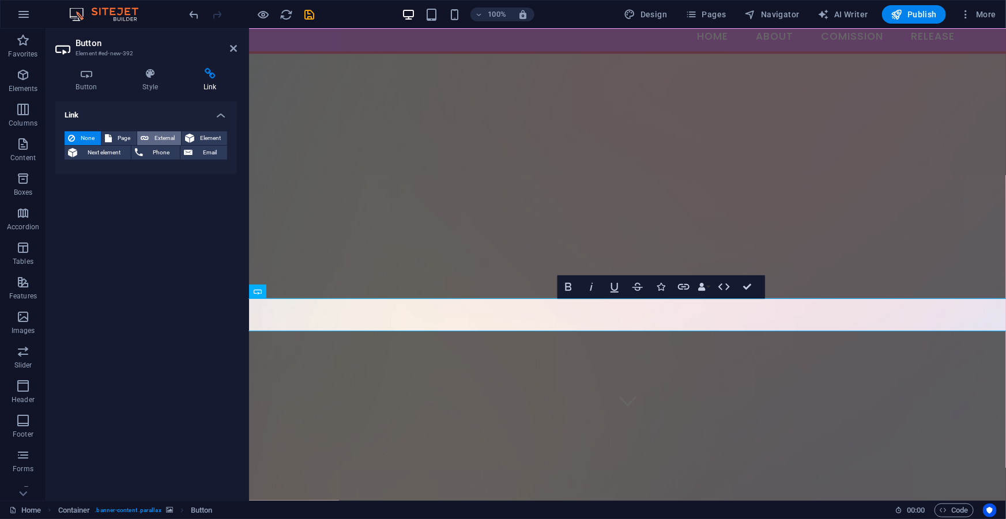
click at [161, 141] on span "External" at bounding box center [164, 138] width 25 height 14
select select "blank"
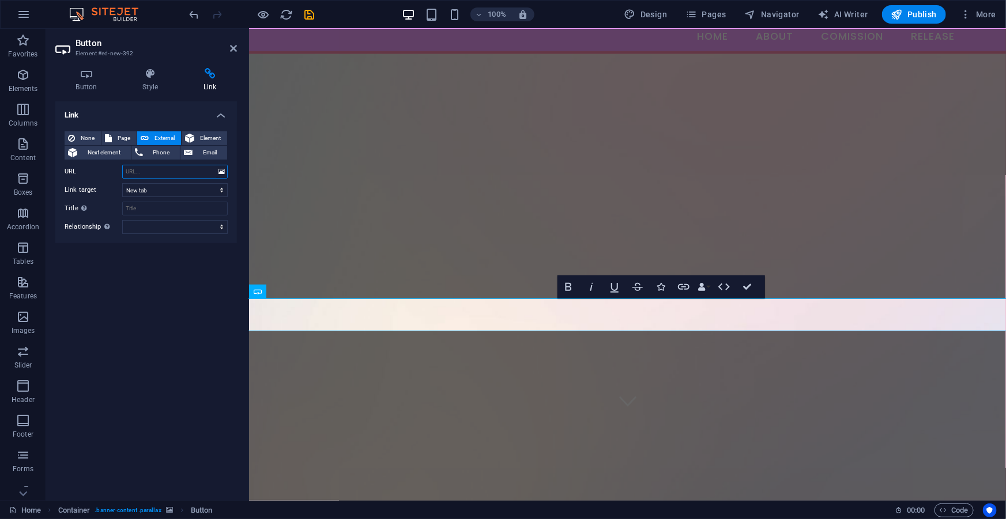
click at [162, 167] on input "URL" at bounding box center [174, 172] width 105 height 14
type input "v"
type input "[URL][DOMAIN_NAME]"
click at [484, 276] on figure at bounding box center [626, 320] width 757 height 535
click at [484, 233] on figure at bounding box center [626, 320] width 757 height 535
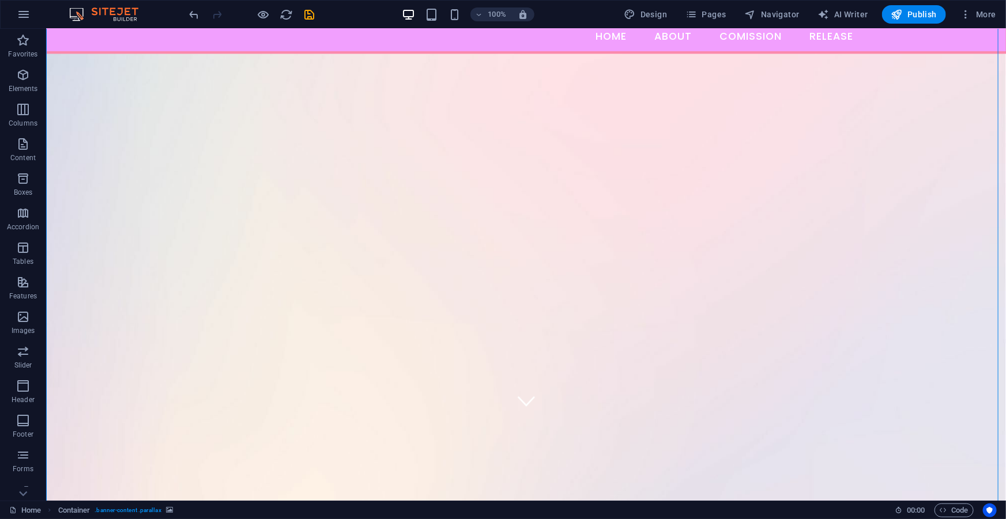
click at [494, 154] on figure at bounding box center [526, 320] width 960 height 535
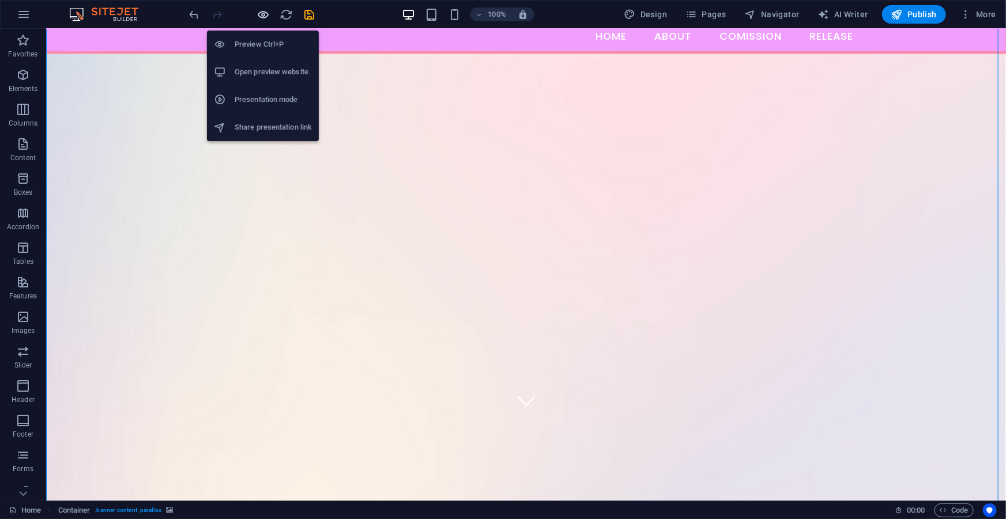
click at [265, 17] on icon "button" at bounding box center [263, 14] width 13 height 13
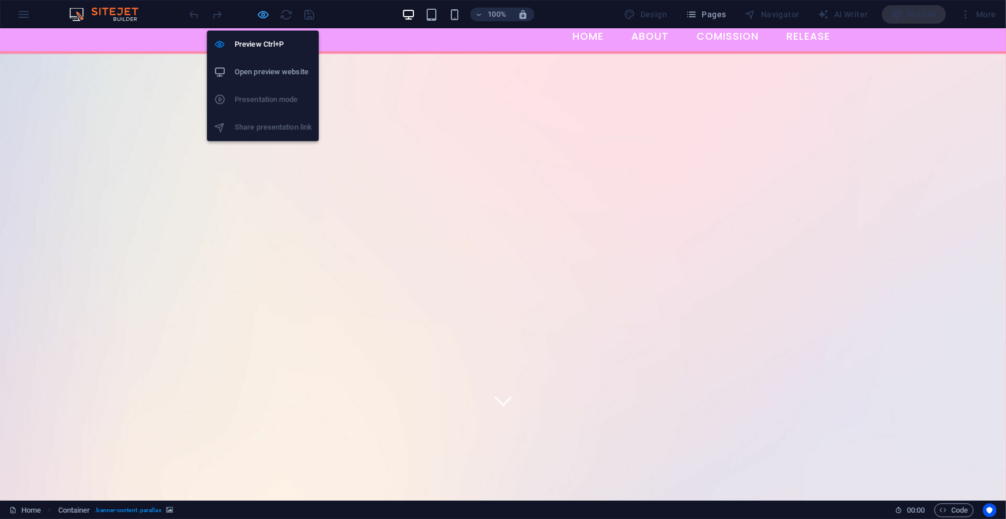
click at [266, 9] on icon "button" at bounding box center [263, 14] width 13 height 13
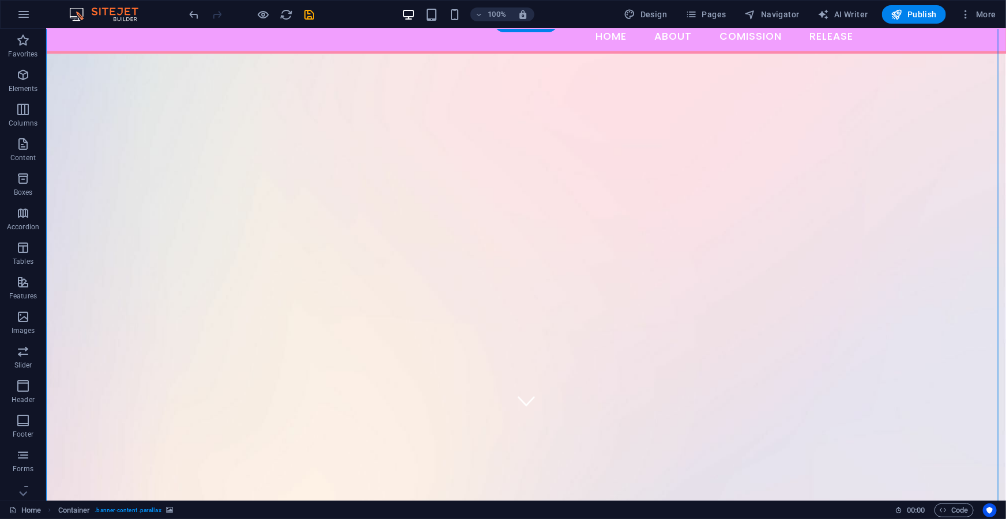
click at [641, 276] on figure at bounding box center [526, 320] width 960 height 535
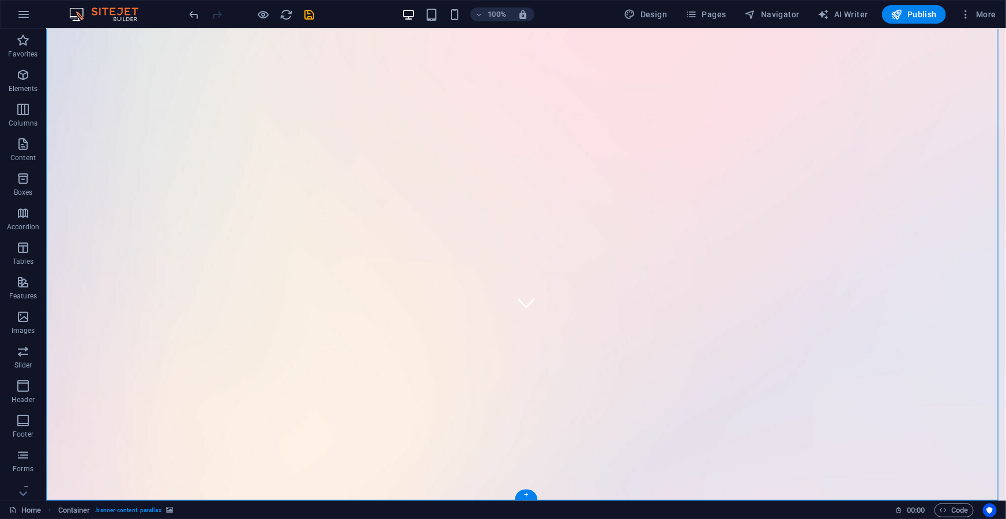
click at [976, 276] on figure at bounding box center [526, 261] width 960 height 535
click at [643, 130] on figure at bounding box center [526, 261] width 960 height 535
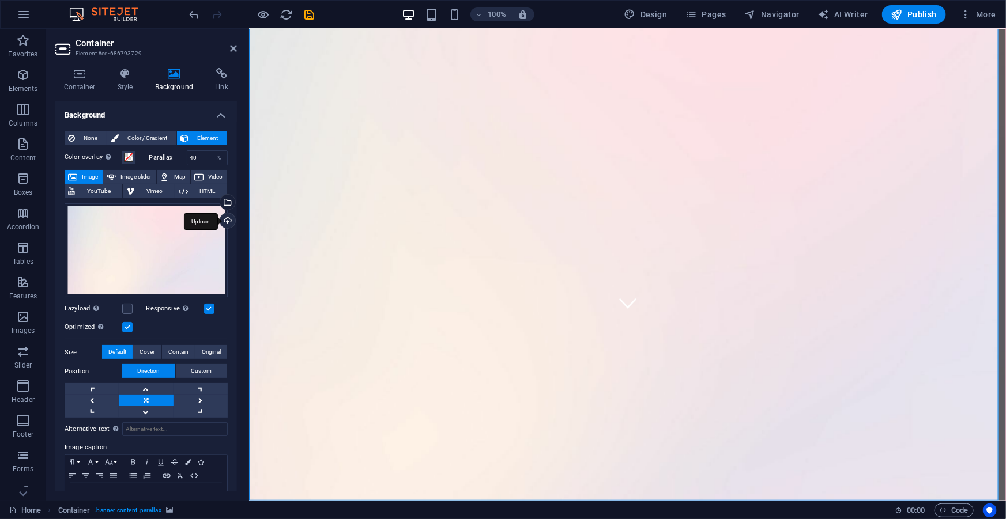
click at [225, 220] on div "Upload" at bounding box center [226, 221] width 17 height 17
click at [222, 195] on div "Select files from the file manager, stock photos, or upload file(s)" at bounding box center [226, 203] width 17 height 17
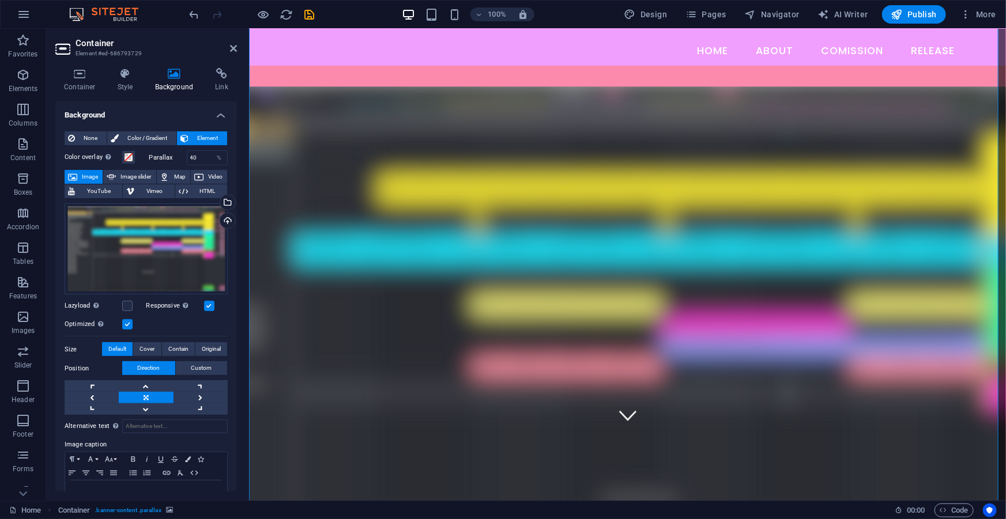
scroll to position [175, 0]
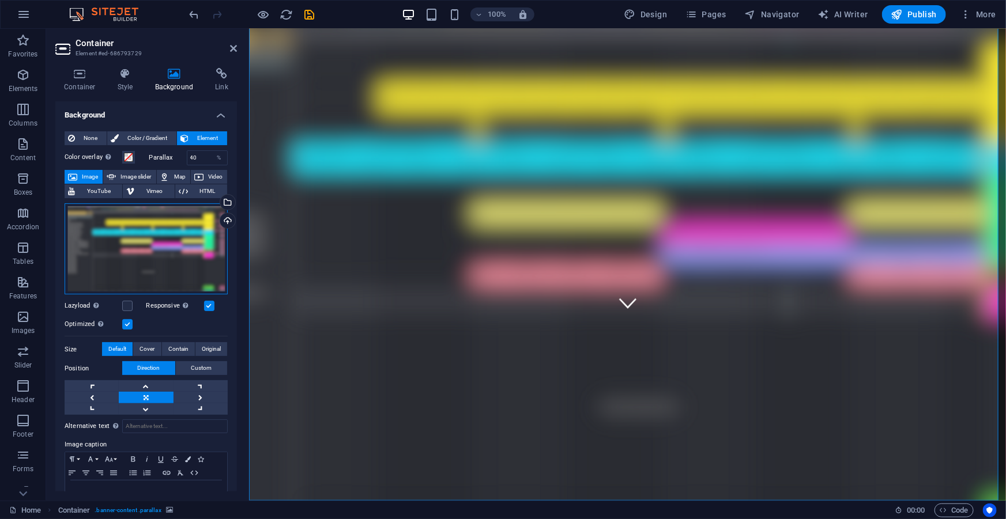
drag, startPoint x: 153, startPoint y: 224, endPoint x: 176, endPoint y: 232, distance: 23.7
click at [176, 232] on div "Drag files here, click to choose files or select files from Files or our free s…" at bounding box center [146, 249] width 163 height 92
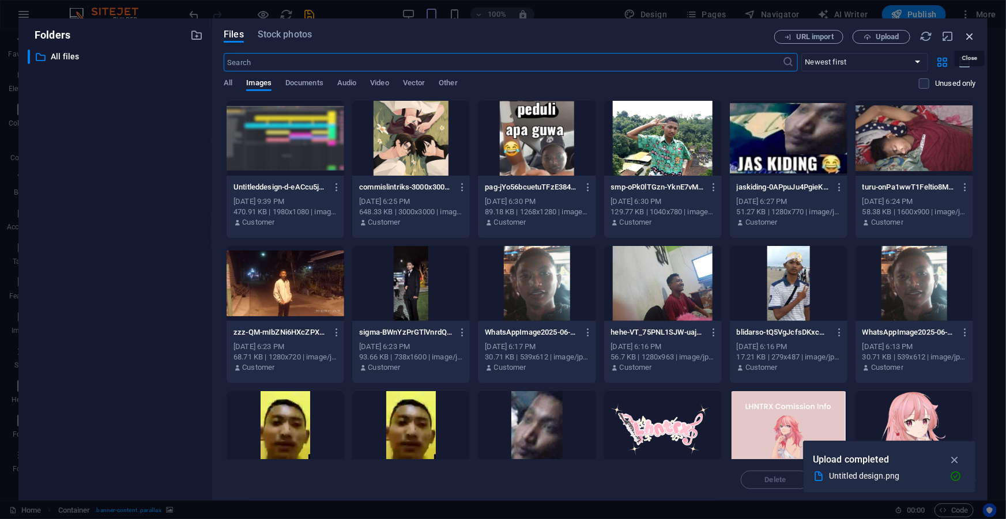
click at [970, 35] on icon "button" at bounding box center [969, 36] width 13 height 13
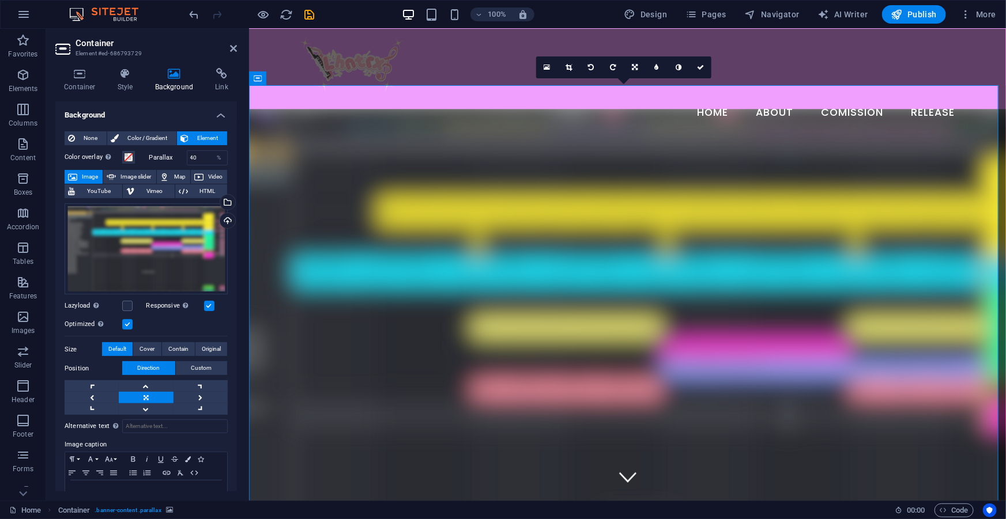
scroll to position [0, 0]
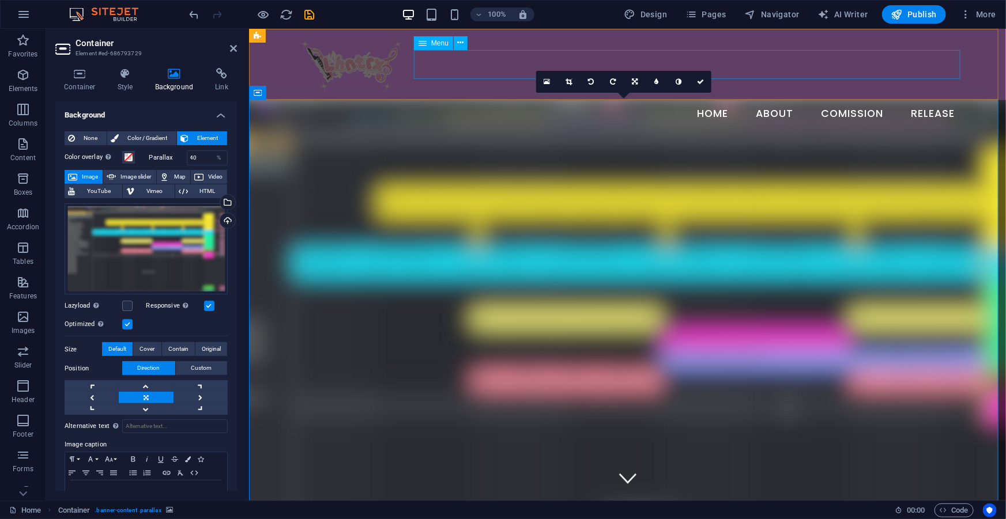
click at [890, 99] on nav "Home About Comission Release" at bounding box center [627, 113] width 673 height 29
click at [1005, 90] on div "Home About Comission Release" at bounding box center [626, 78] width 757 height 100
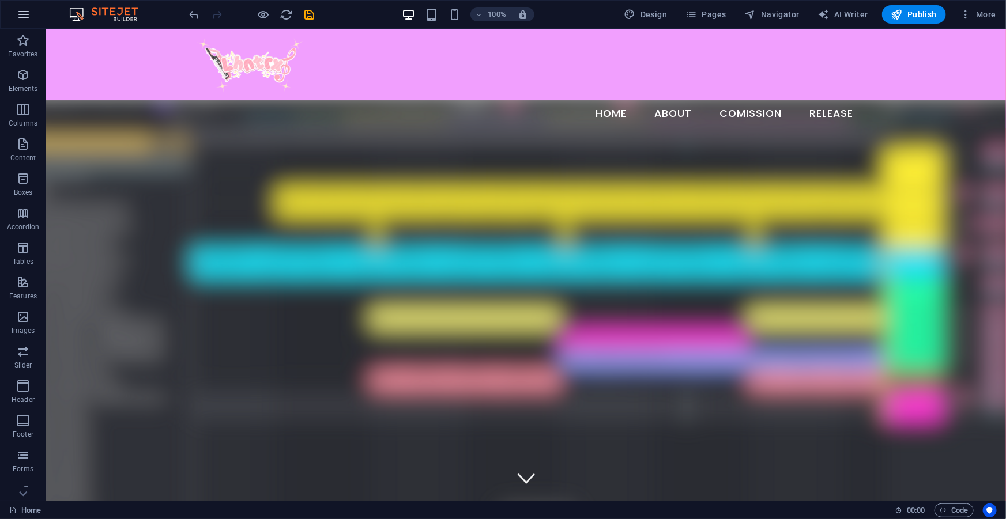
click at [29, 14] on icon "button" at bounding box center [24, 14] width 14 height 14
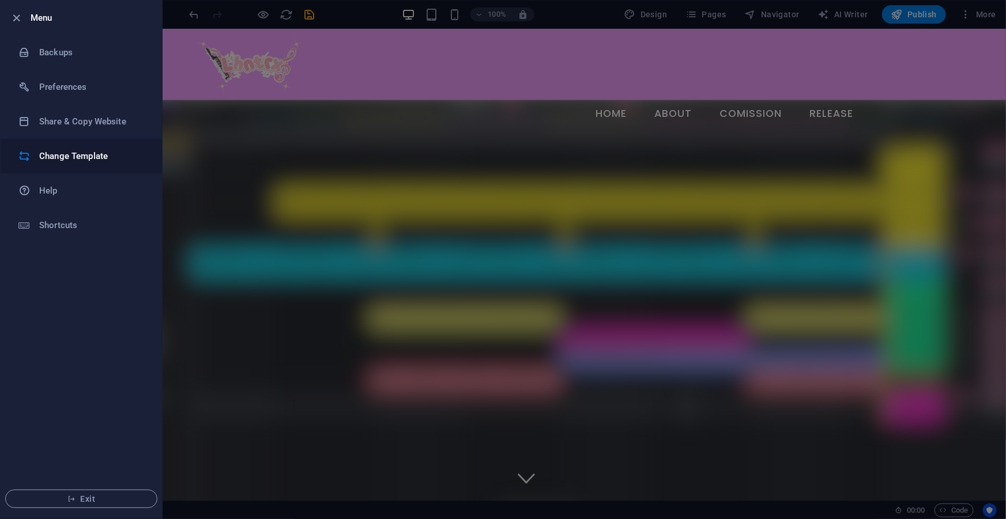
click at [86, 142] on li "Change Template" at bounding box center [81, 156] width 161 height 35
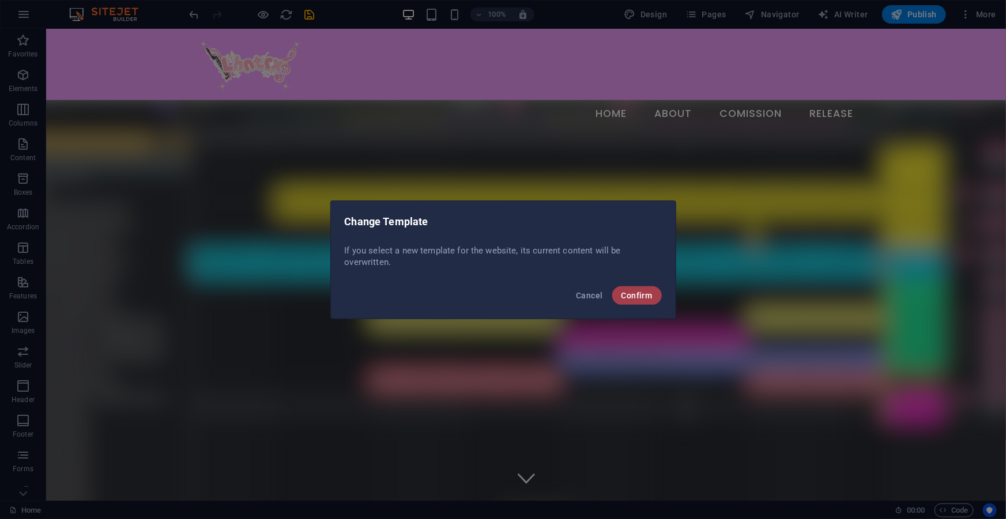
click at [620, 290] on button "Confirm" at bounding box center [637, 295] width 50 height 18
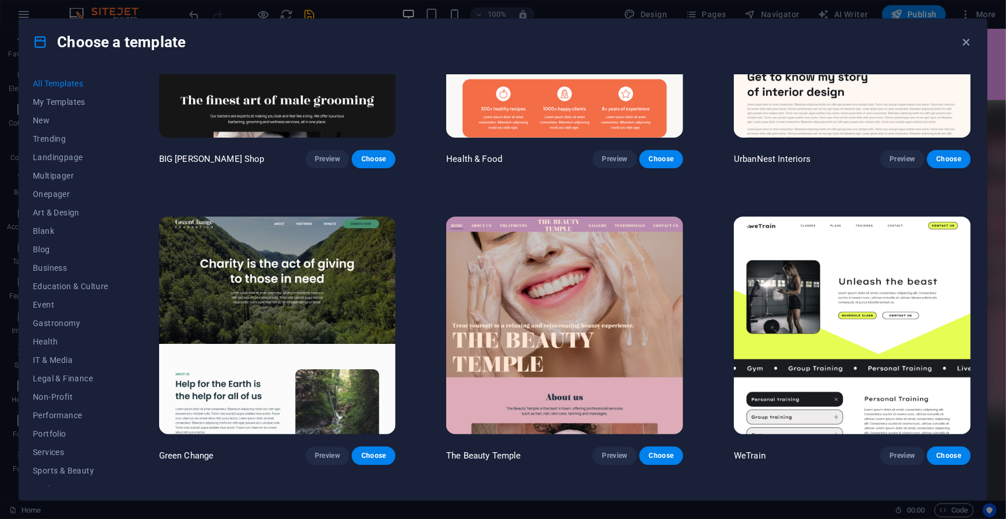
scroll to position [1677, 0]
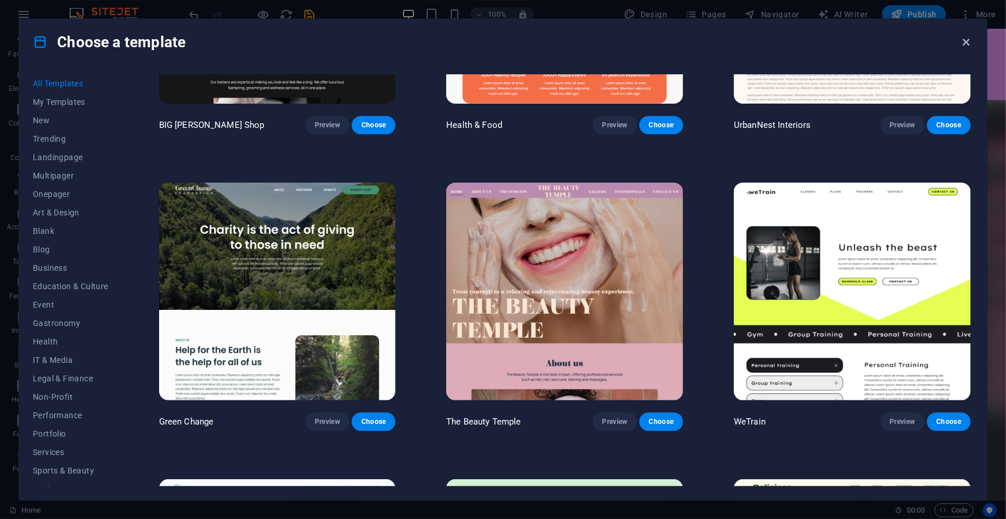
click at [966, 45] on icon "button" at bounding box center [966, 42] width 13 height 13
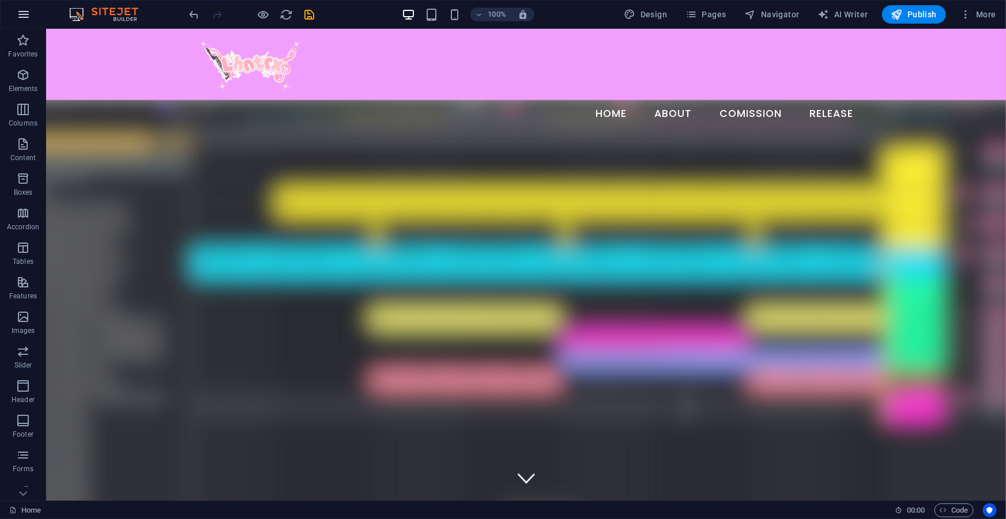
click at [22, 11] on icon "button" at bounding box center [24, 14] width 14 height 14
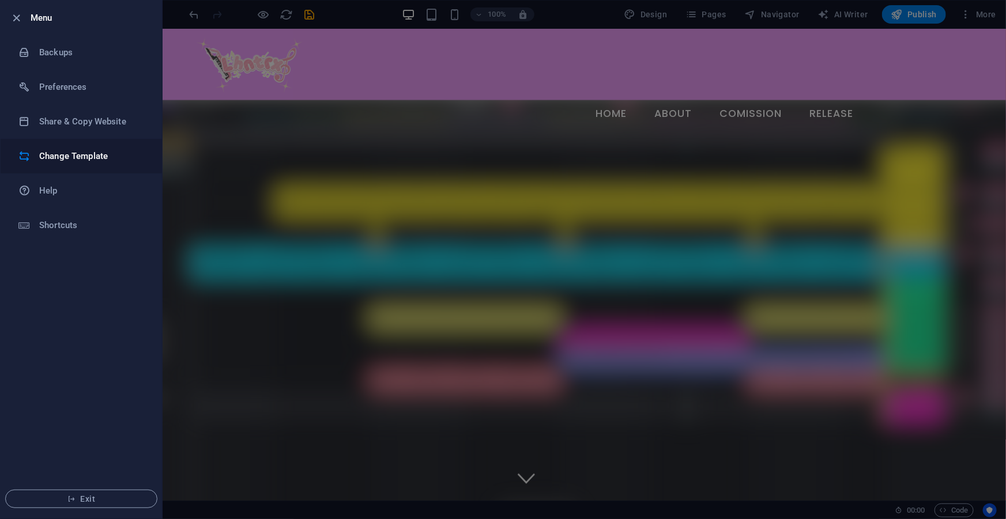
click at [69, 159] on h6 "Change Template" at bounding box center [92, 156] width 107 height 14
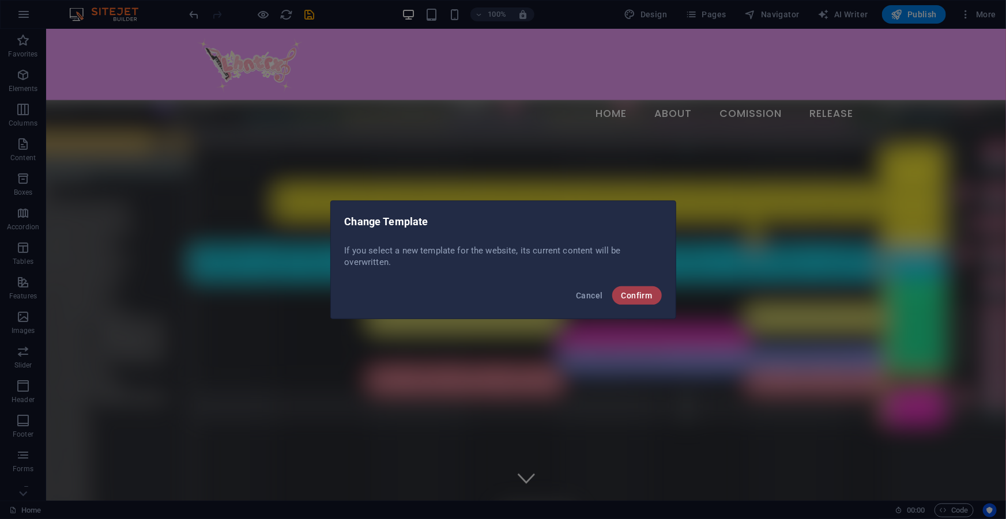
click at [647, 293] on span "Confirm" at bounding box center [636, 295] width 31 height 9
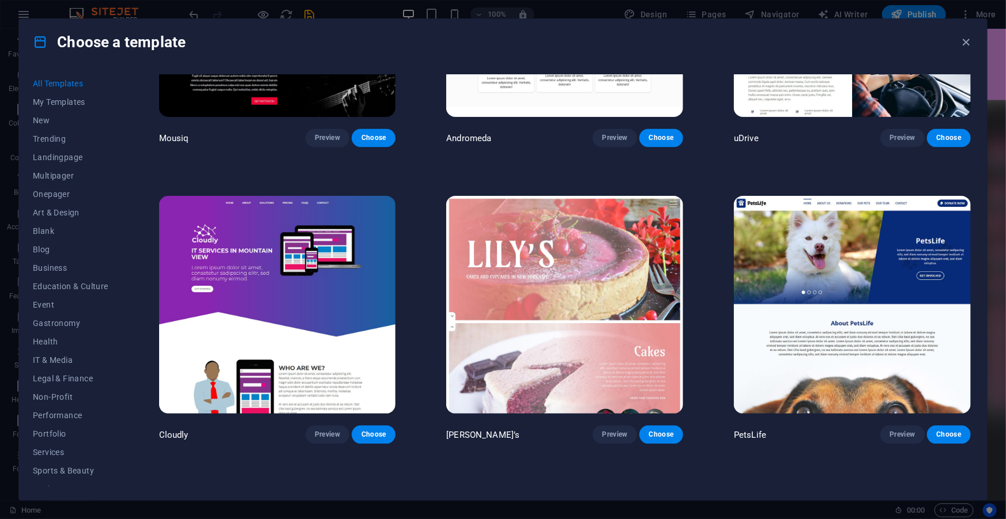
scroll to position [10008, 0]
